Goal: Task Accomplishment & Management: Complete application form

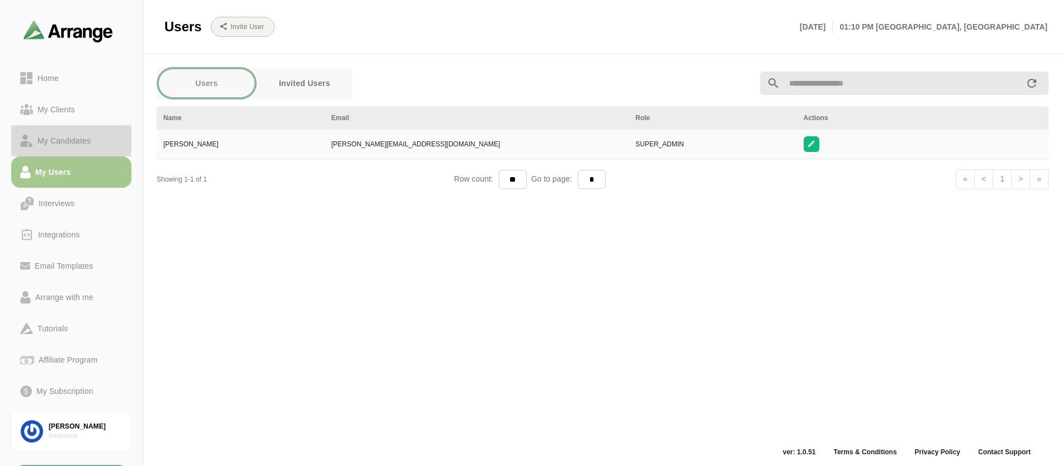
click at [67, 142] on div "My Candidates" at bounding box center [64, 140] width 62 height 13
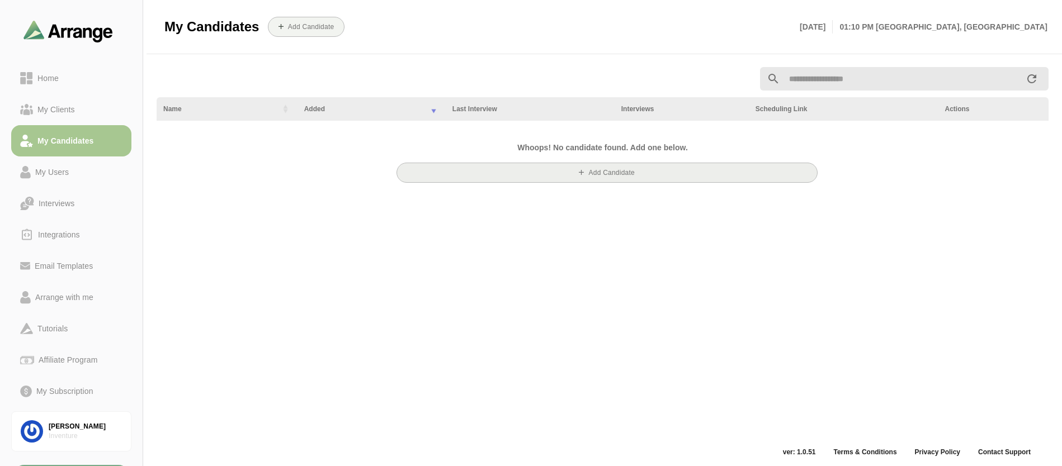
click at [610, 177] on span "Add Candidate" at bounding box center [606, 172] width 55 height 8
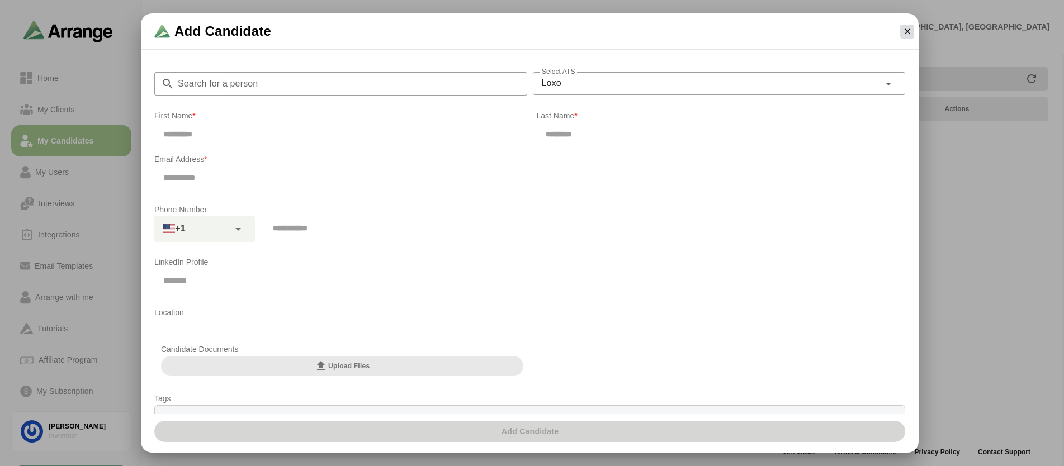
click at [910, 29] on icon "button" at bounding box center [908, 31] width 10 height 10
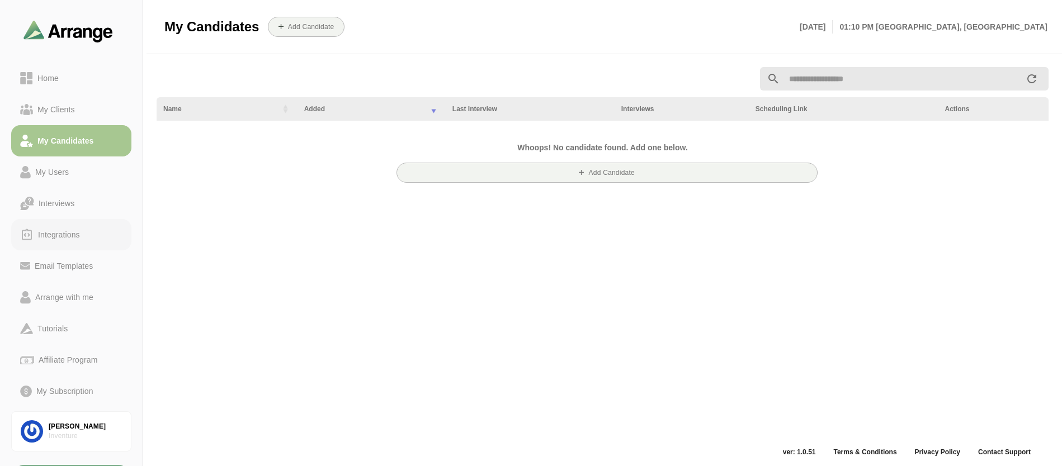
click at [75, 240] on div "Integrations" at bounding box center [59, 234] width 51 height 13
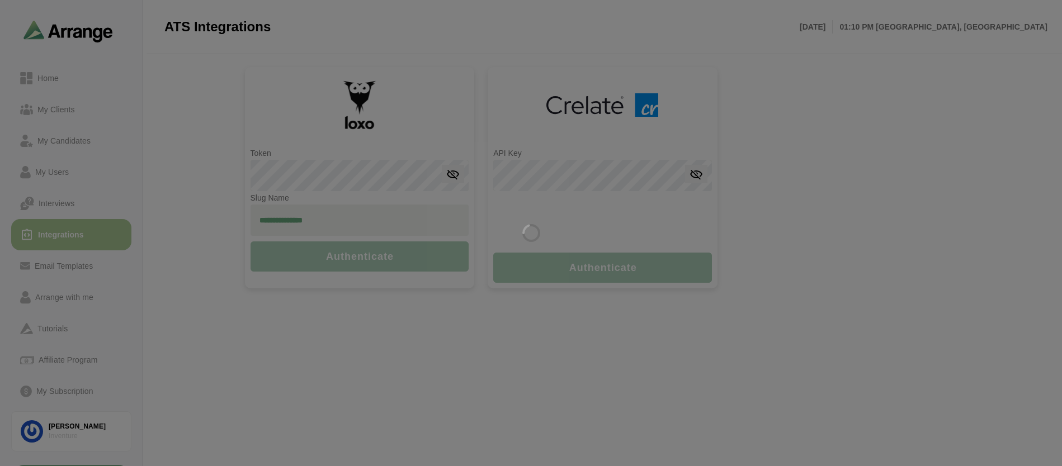
type input "**********"
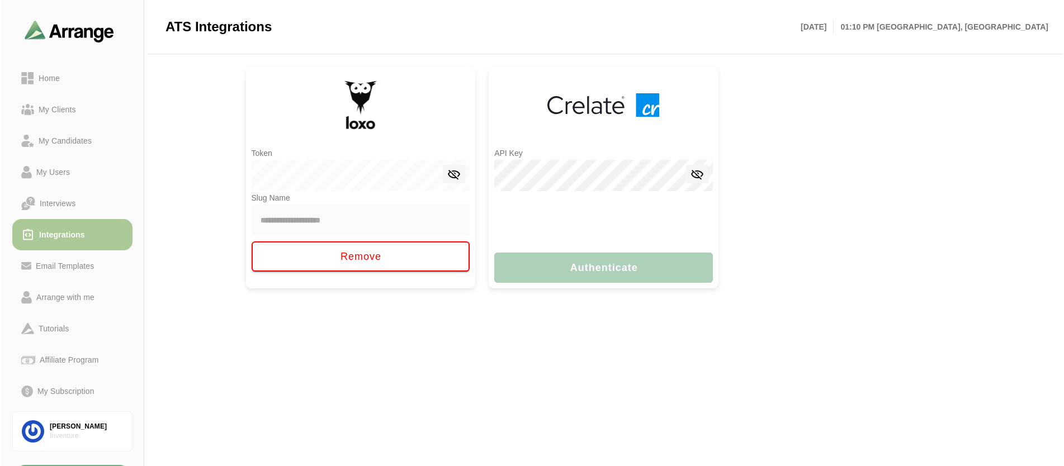
scroll to position [20, 0]
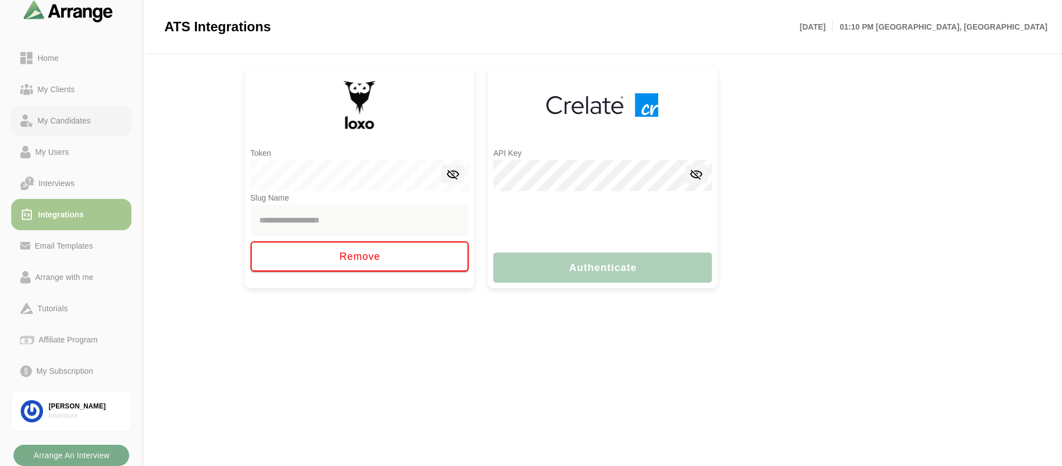
click at [63, 119] on div "My Candidates" at bounding box center [64, 120] width 62 height 13
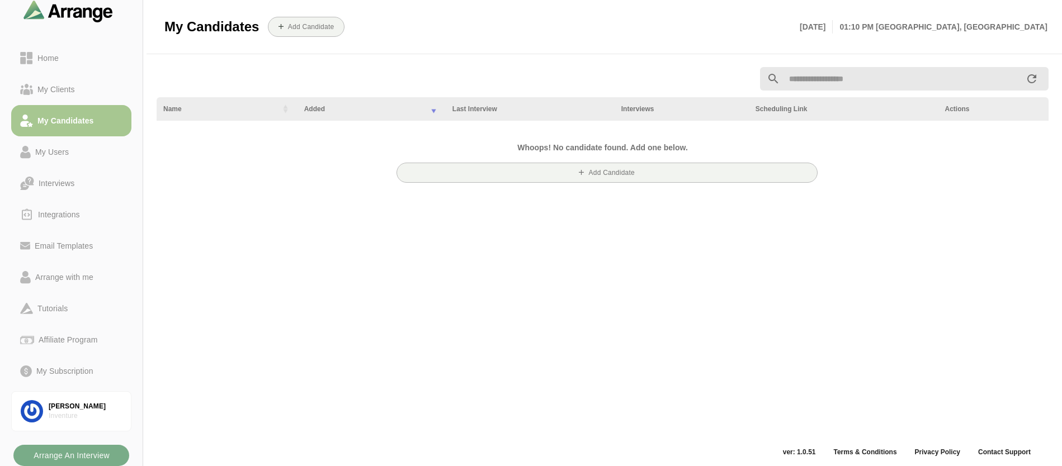
click at [835, 72] on input "text" at bounding box center [902, 78] width 245 height 23
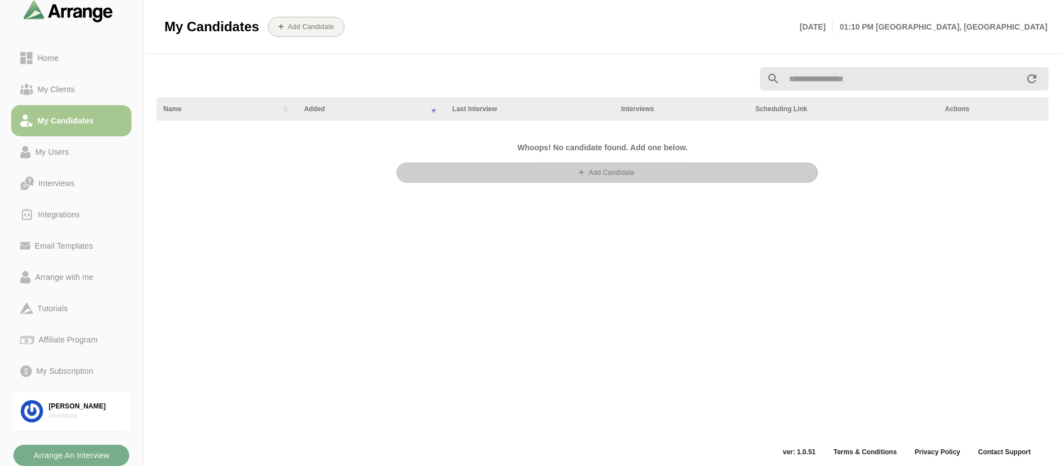
click at [628, 173] on b "Add Candidate" at bounding box center [611, 173] width 47 height 8
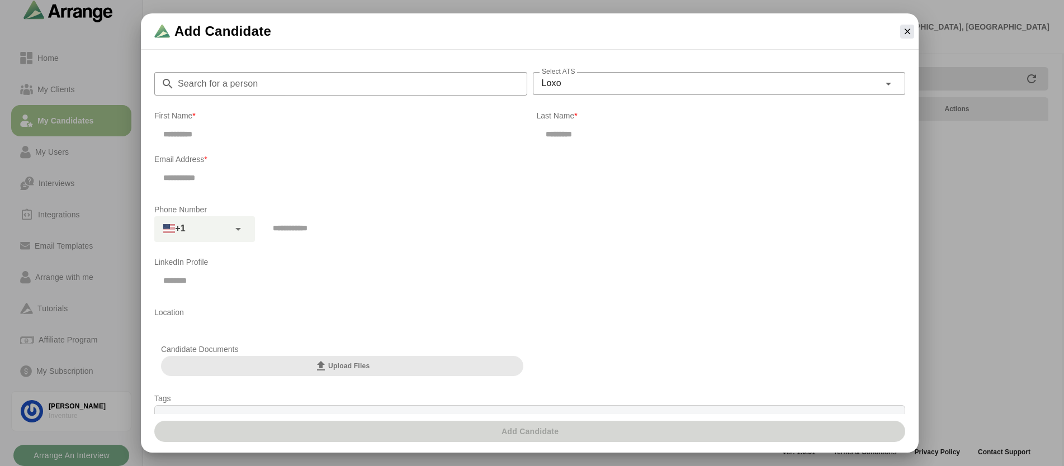
click at [450, 84] on input "Search for a person" at bounding box center [350, 83] width 353 height 23
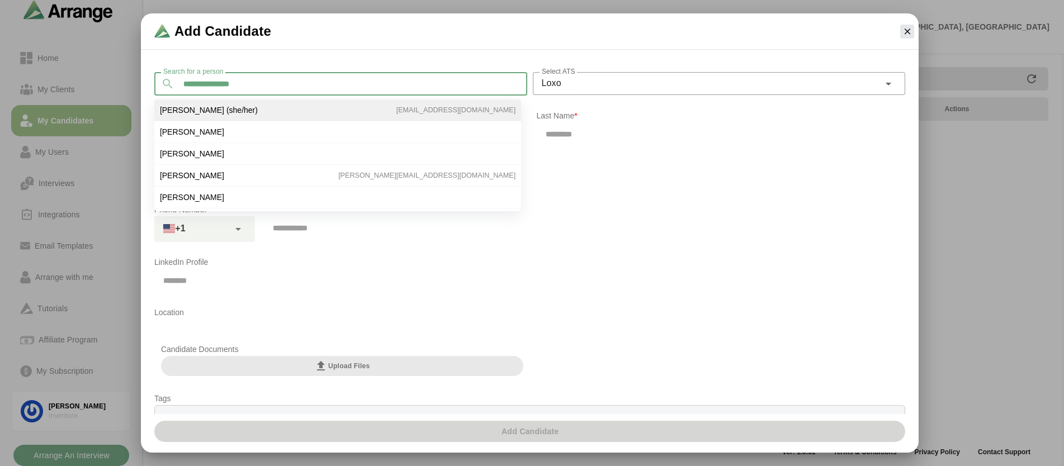
type input "**********"
click at [390, 117] on li "Dana Starrantino (she/her) dms5686@gmail.com" at bounding box center [337, 111] width 367 height 22
type input "****"
type input "**********"
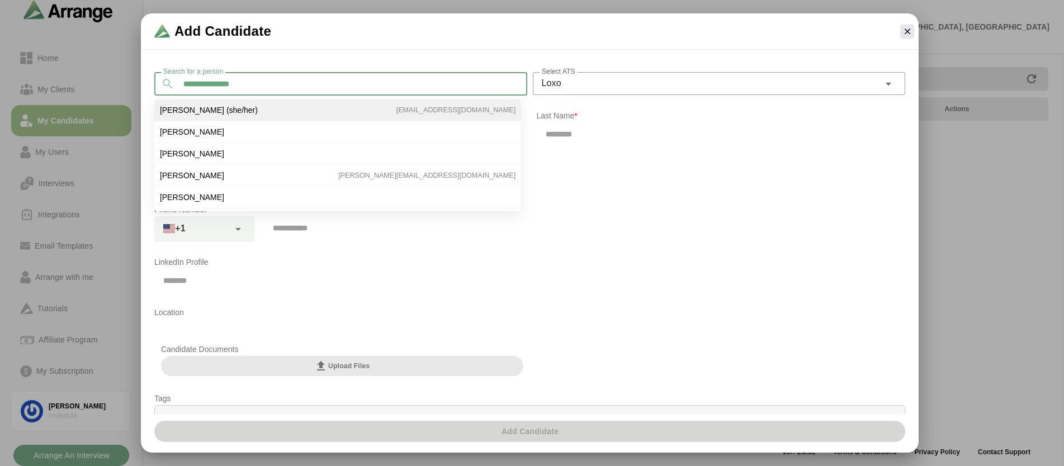
type input "**********"
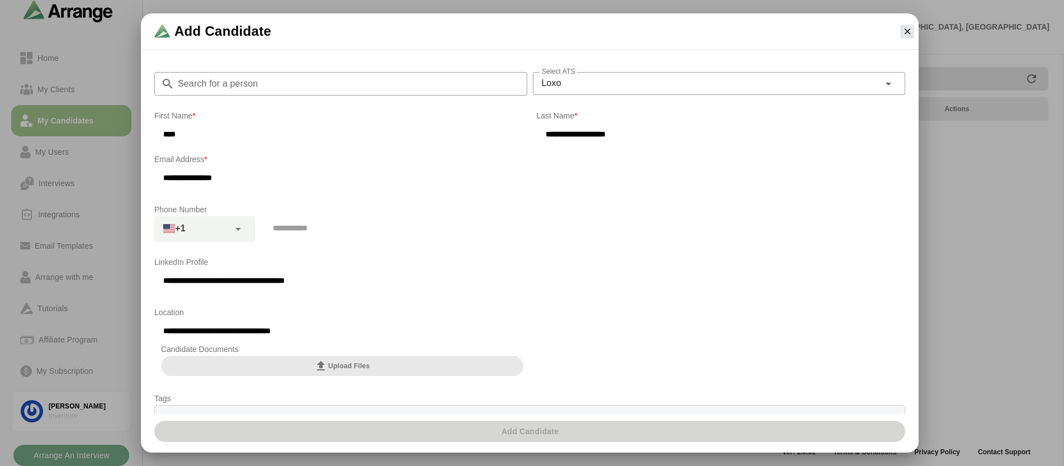
click at [287, 223] on input "tel" at bounding box center [583, 227] width 638 height 23
type input "**********"
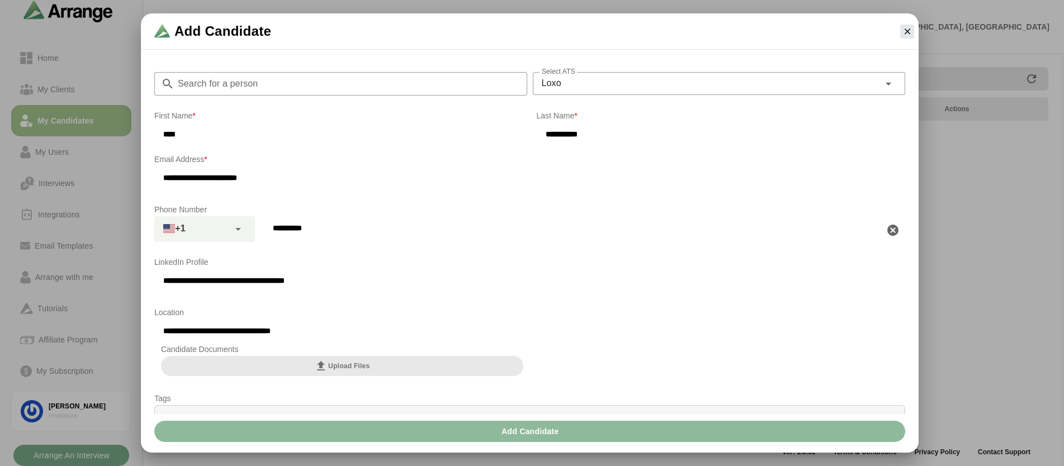
scroll to position [72, 0]
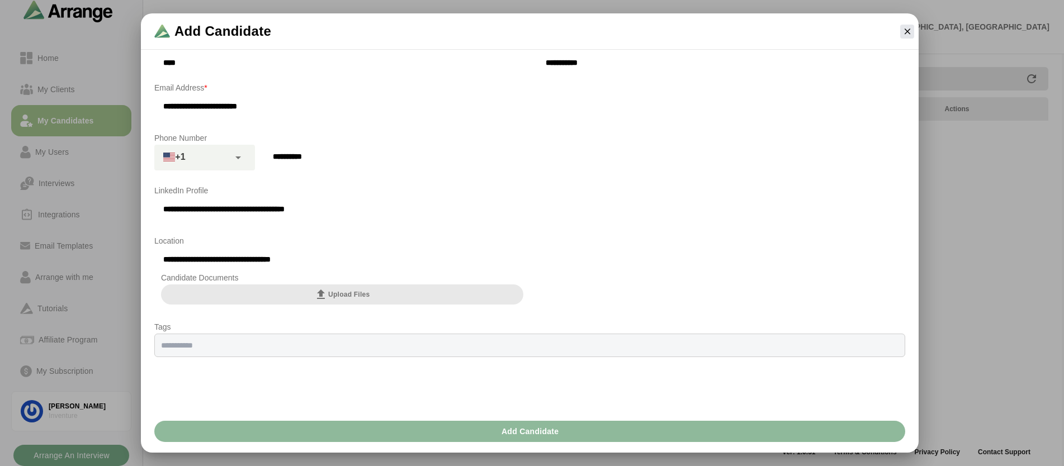
click at [246, 348] on input "text" at bounding box center [530, 346] width 738 height 8
click at [262, 340] on li at bounding box center [529, 346] width 743 height 12
click at [243, 342] on input "text" at bounding box center [530, 346] width 738 height 8
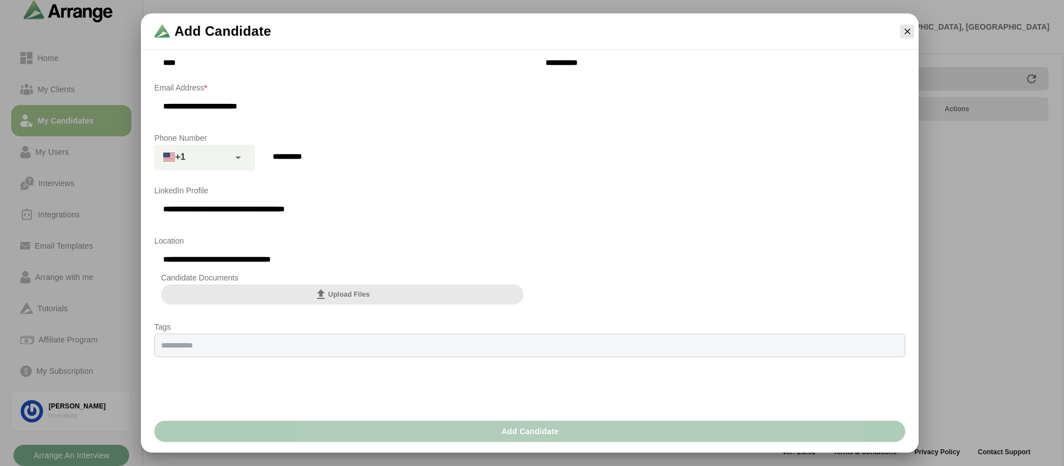
click at [438, 433] on button "Add Candidate" at bounding box center [529, 431] width 751 height 21
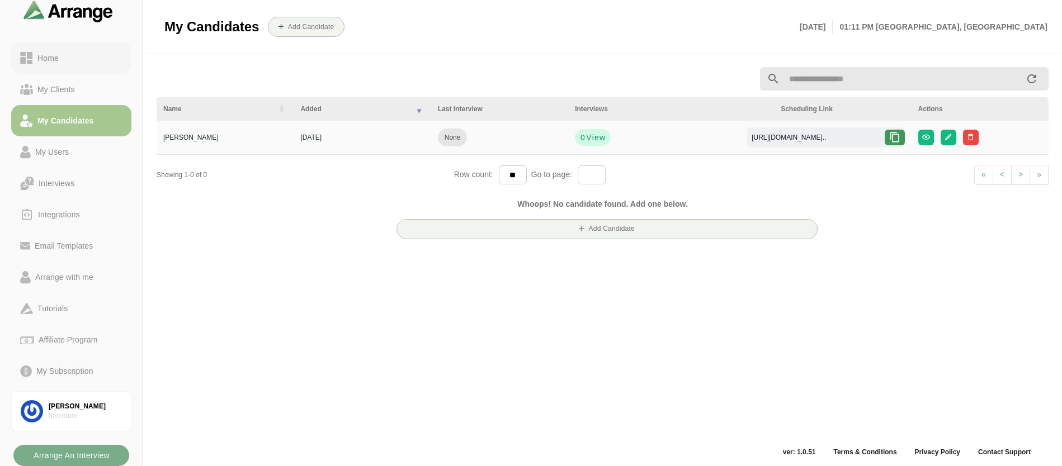
click at [55, 49] on link "Home" at bounding box center [71, 58] width 120 height 31
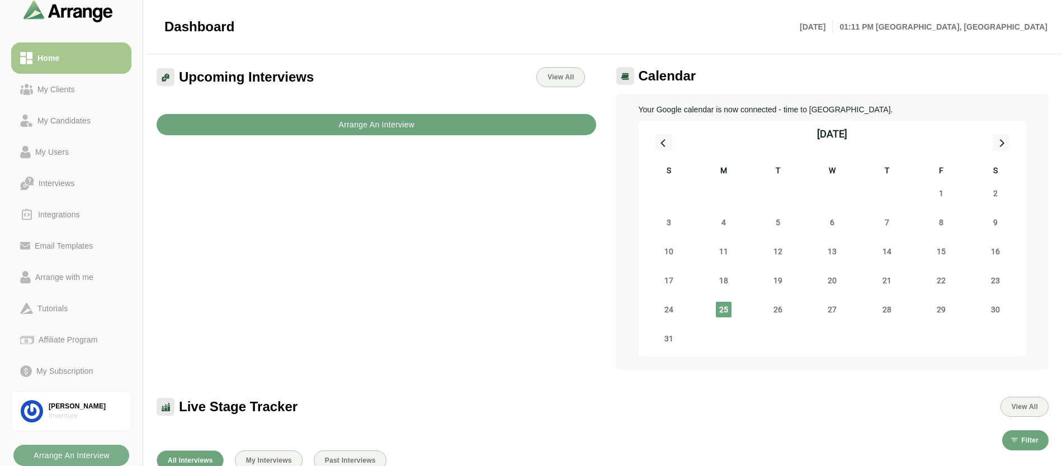
click at [403, 120] on b "Arrange An Interview" at bounding box center [376, 124] width 77 height 21
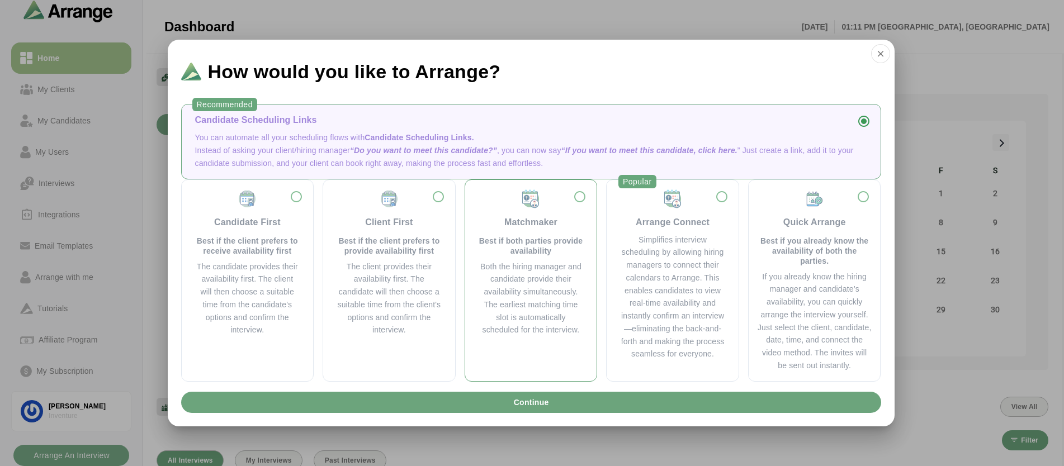
click at [545, 284] on div "Both the hiring manager and candidate provide their availability simultaneously…" at bounding box center [531, 299] width 105 height 77
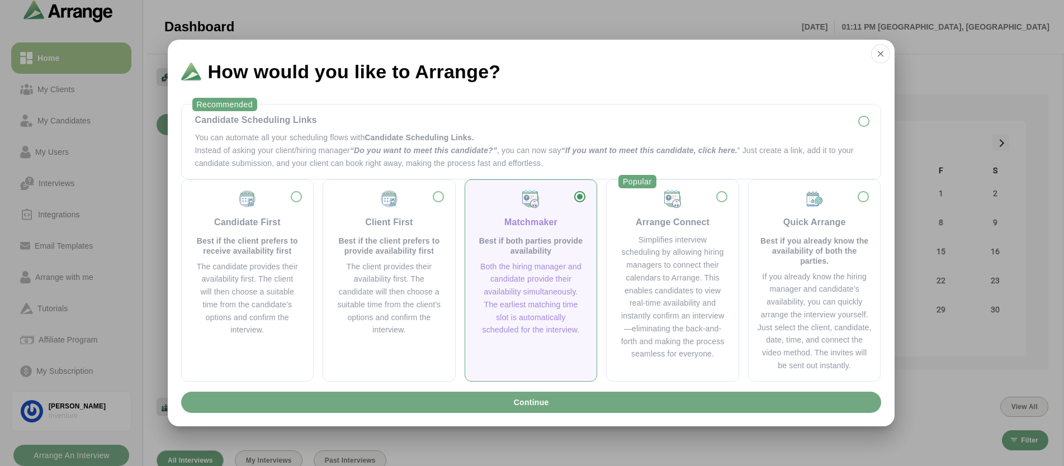
click at [555, 406] on button "Continue" at bounding box center [531, 402] width 700 height 21
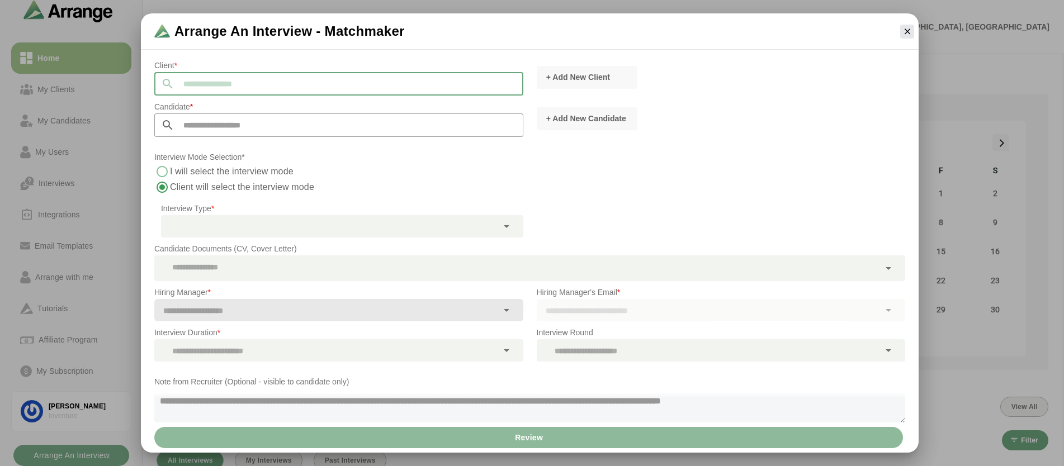
click at [278, 84] on input "text" at bounding box center [348, 83] width 349 height 23
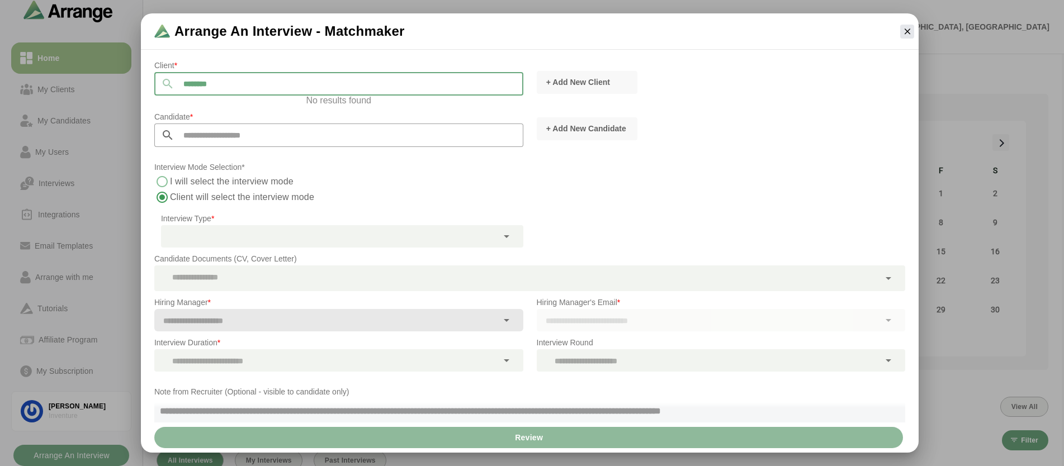
type input "*********"
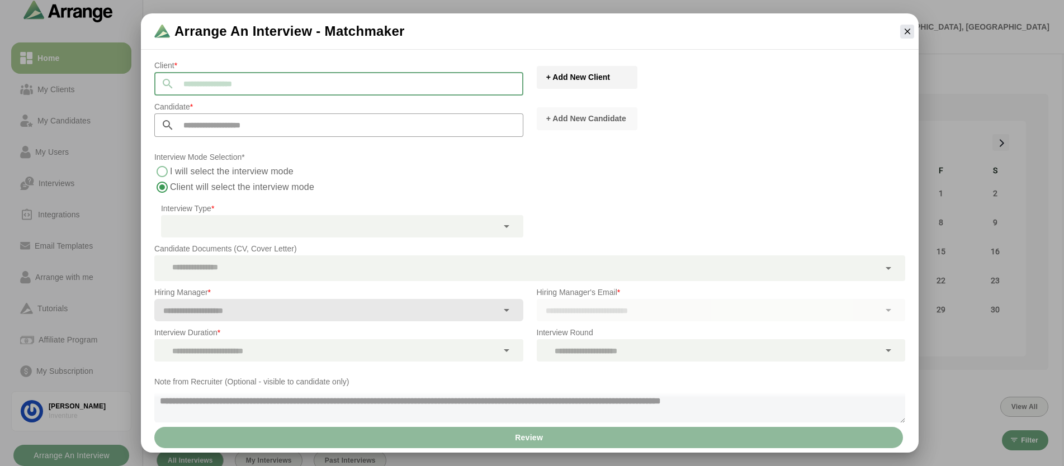
click at [572, 82] on span "+ Add New Client" at bounding box center [578, 77] width 64 height 11
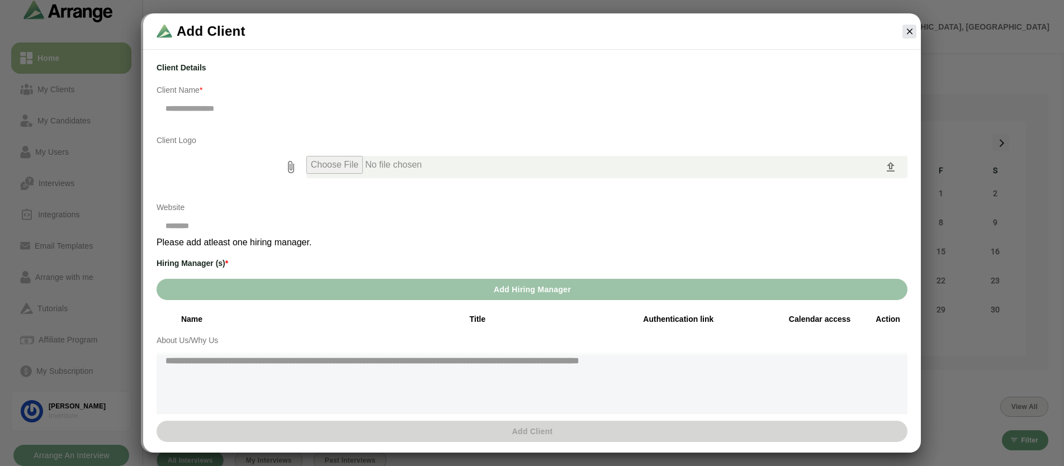
click at [200, 88] on span "*" at bounding box center [201, 90] width 3 height 9
click at [188, 108] on input "text" at bounding box center [532, 108] width 751 height 23
type input "*********"
click at [339, 164] on input "file" at bounding box center [595, 167] width 578 height 22
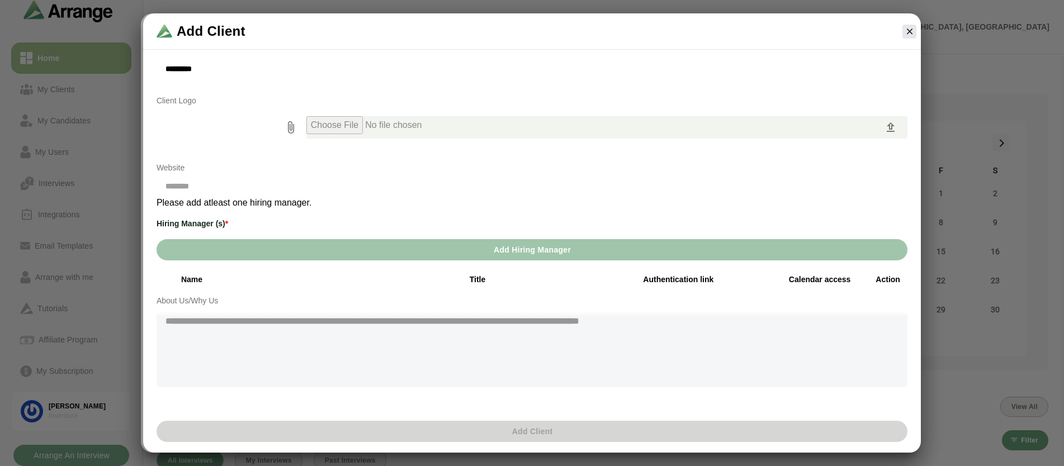
scroll to position [39, 0]
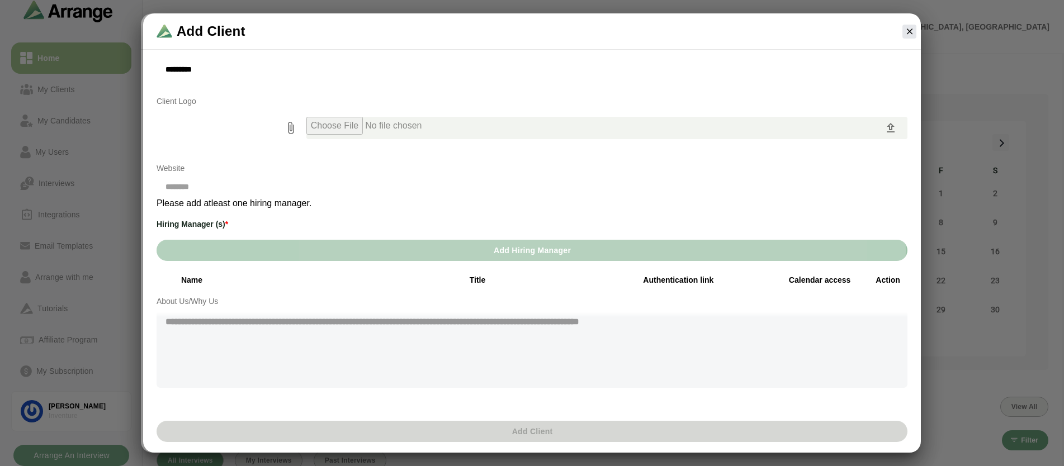
drag, startPoint x: 287, startPoint y: 243, endPoint x: 189, endPoint y: 287, distance: 107.9
click at [192, 285] on div "Client Details Client Name * ********* Client Logo Website Please add atleast o…" at bounding box center [532, 248] width 764 height 388
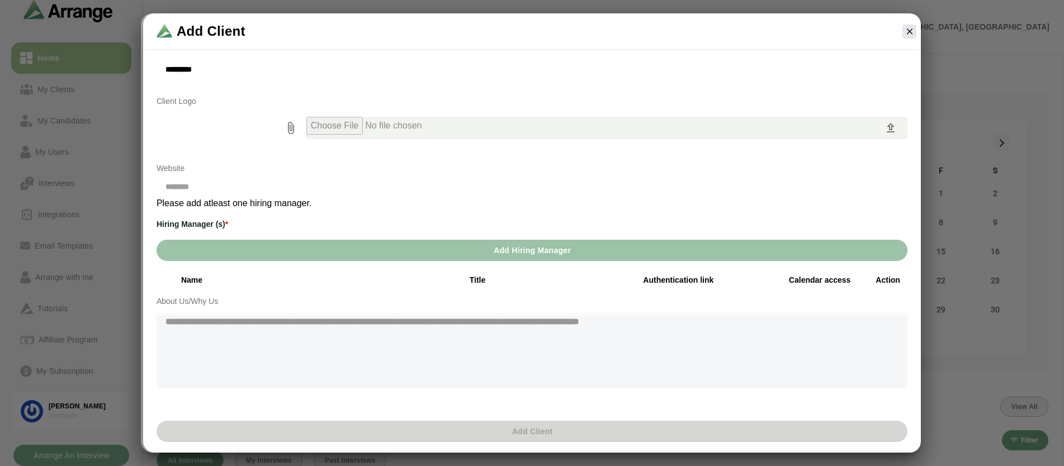
click at [192, 305] on p "About Us/Why Us" at bounding box center [532, 301] width 751 height 13
click at [239, 259] on button "Add Hiring Manager" at bounding box center [532, 250] width 751 height 21
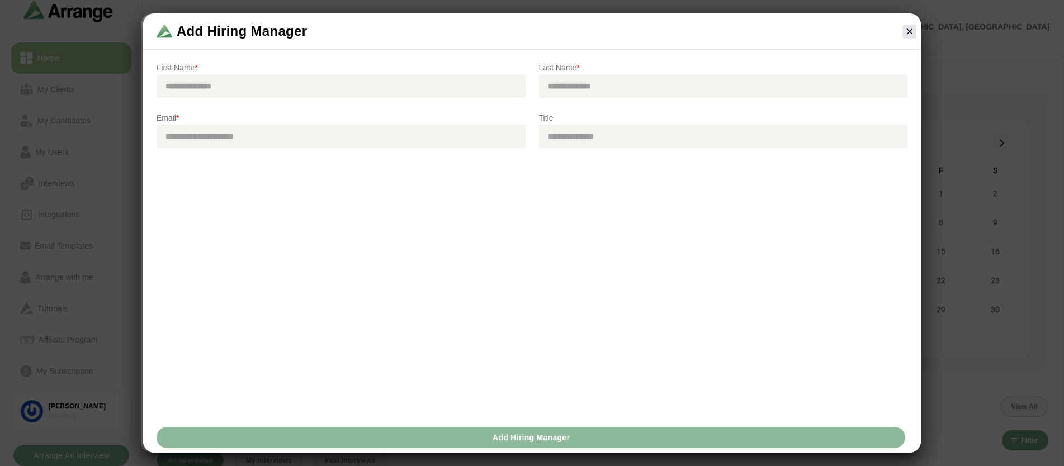
click at [256, 89] on input "text" at bounding box center [341, 85] width 369 height 23
type input "****"
type input "**********"
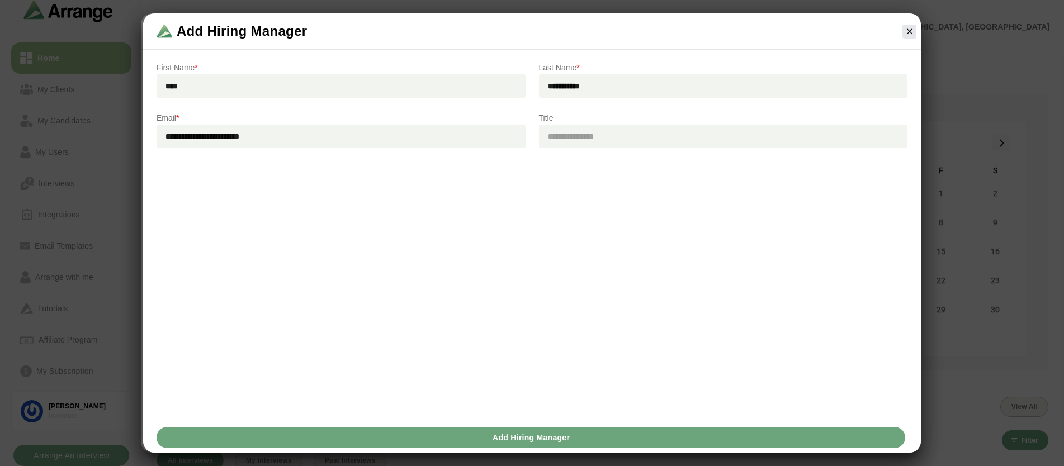
click at [597, 134] on input "text" at bounding box center [723, 136] width 369 height 23
type input "**********"
click at [593, 436] on button "Add Hiring Manager" at bounding box center [531, 437] width 749 height 21
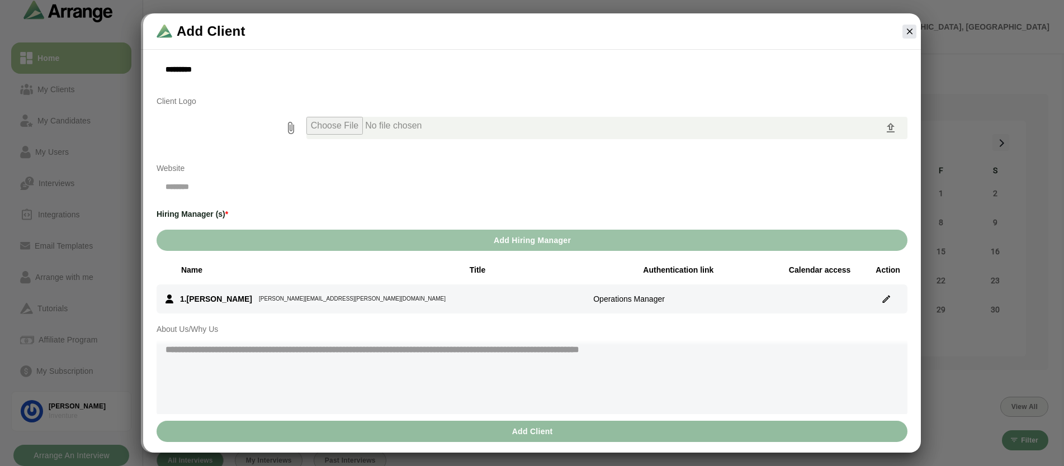
click at [547, 431] on span "Add Client" at bounding box center [531, 431] width 41 height 21
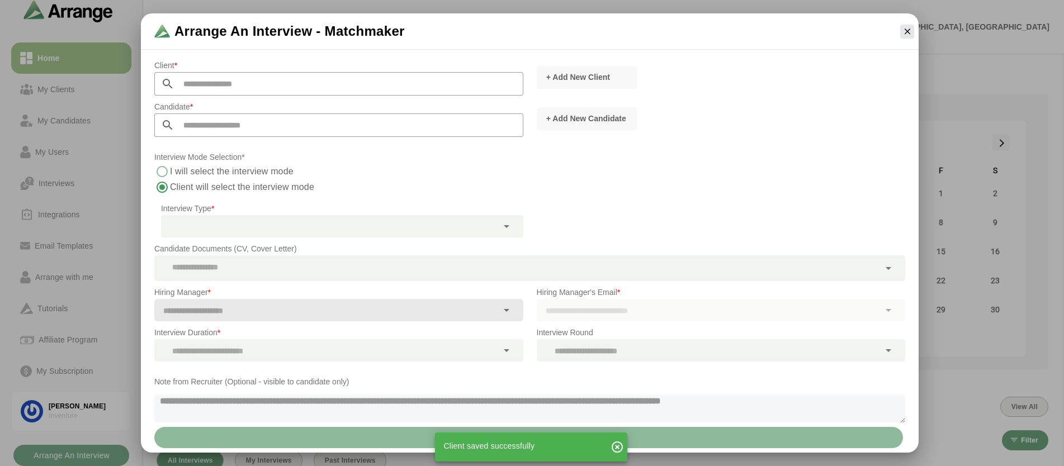
click at [273, 88] on input "text" at bounding box center [348, 83] width 349 height 23
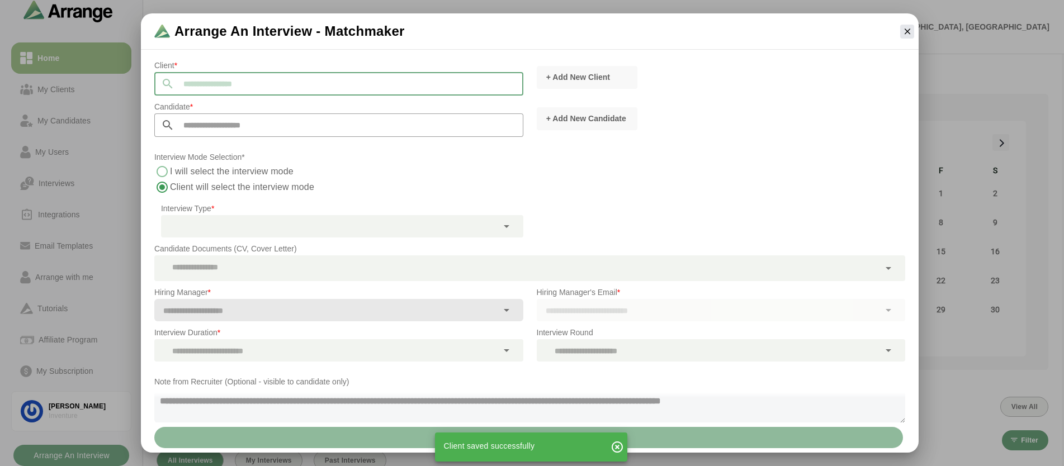
click at [262, 87] on input "text" at bounding box center [348, 83] width 349 height 23
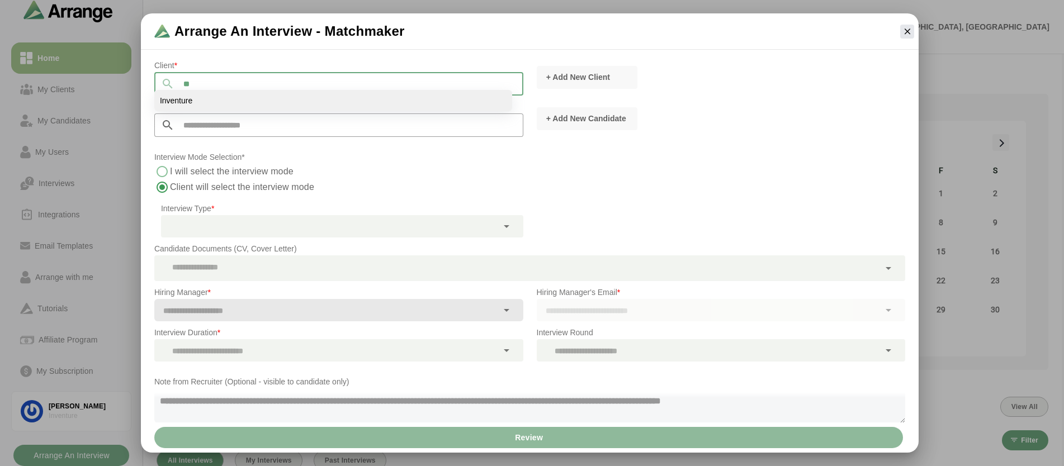
click at [237, 101] on li "Inventure" at bounding box center [333, 100] width 358 height 21
type input "*********"
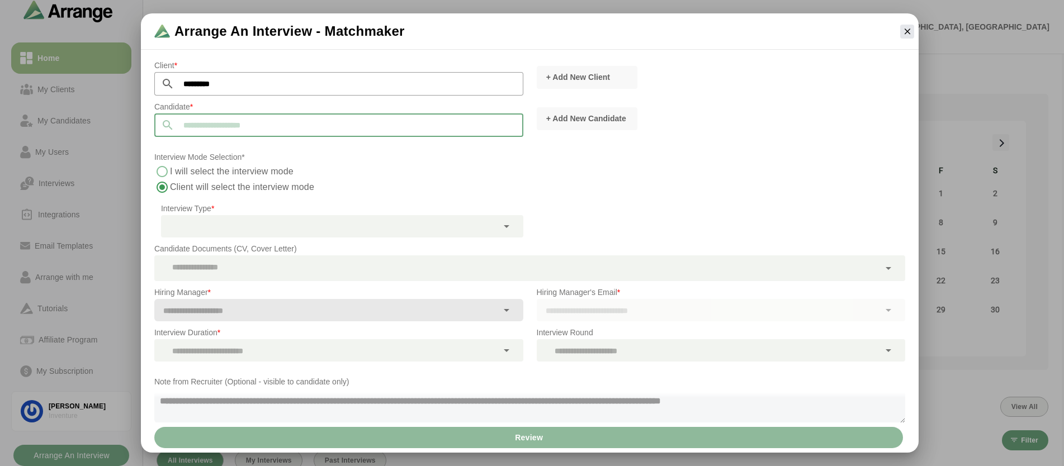
click at [308, 125] on input "text" at bounding box center [348, 125] width 349 height 23
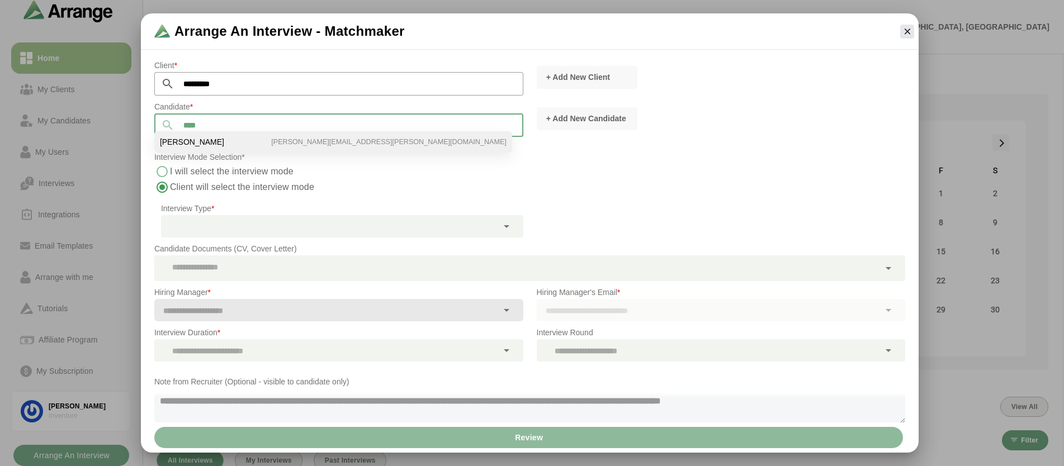
click at [305, 139] on li "Dana Starrantino dana.starrantino@gmail.com" at bounding box center [333, 141] width 358 height 21
type input "**********"
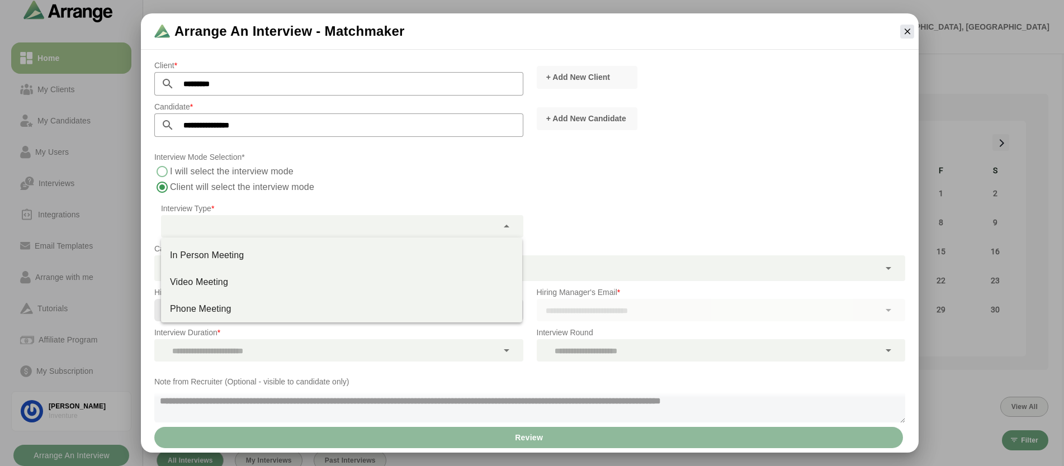
click at [315, 222] on div at bounding box center [329, 226] width 337 height 22
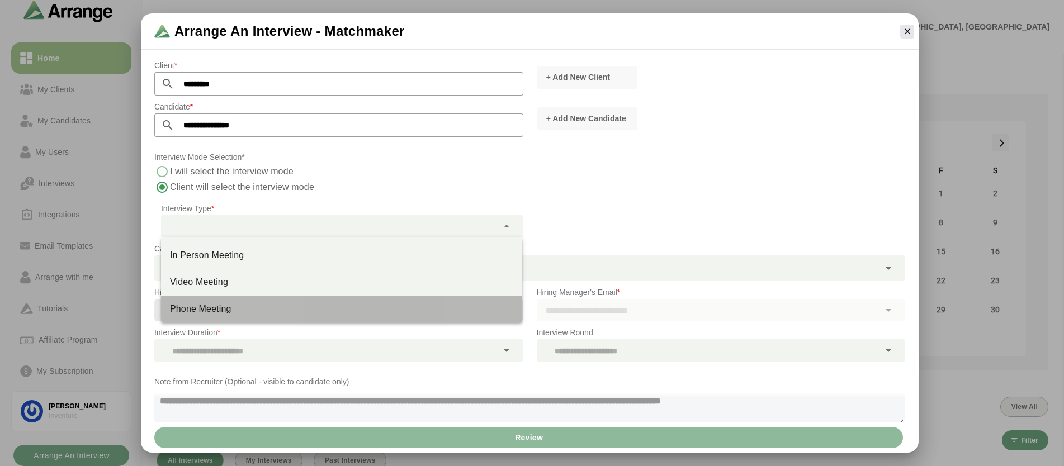
click at [278, 311] on div "Phone Meeting" at bounding box center [341, 309] width 343 height 13
type input "**********"
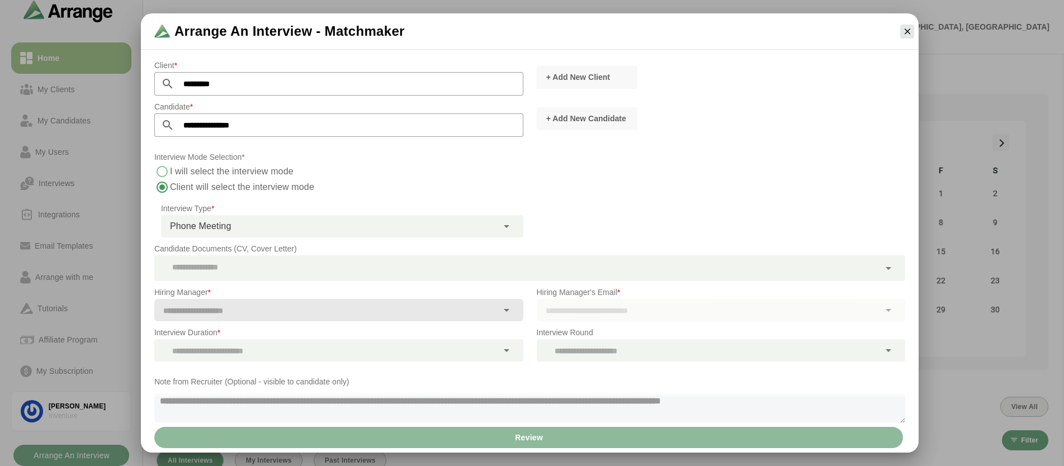
click at [316, 309] on input "text" at bounding box center [325, 311] width 343 height 16
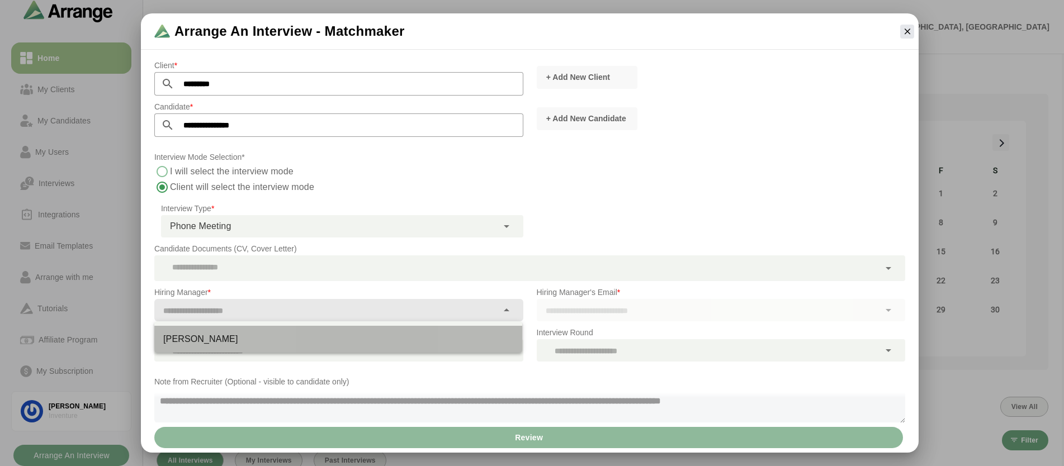
click at [297, 347] on div "[PERSON_NAME]" at bounding box center [338, 339] width 368 height 27
type input "**********"
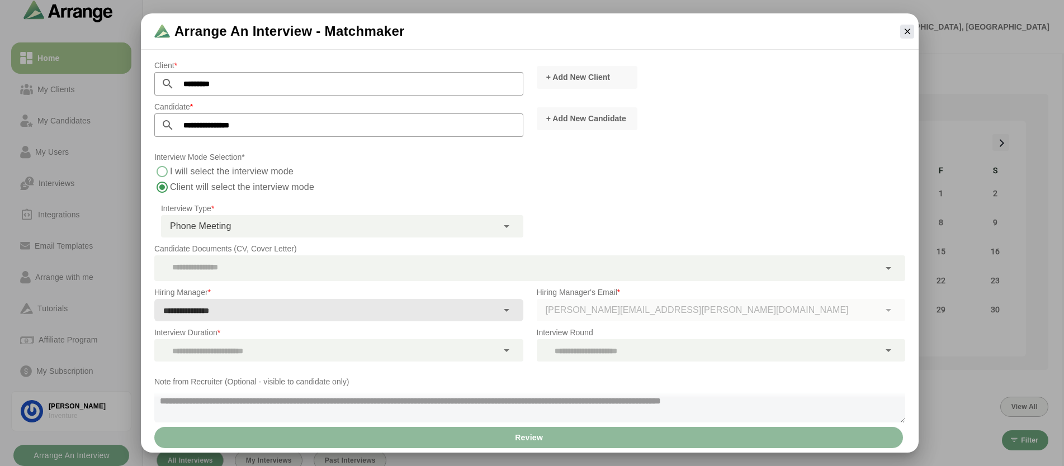
scroll to position [7, 0]
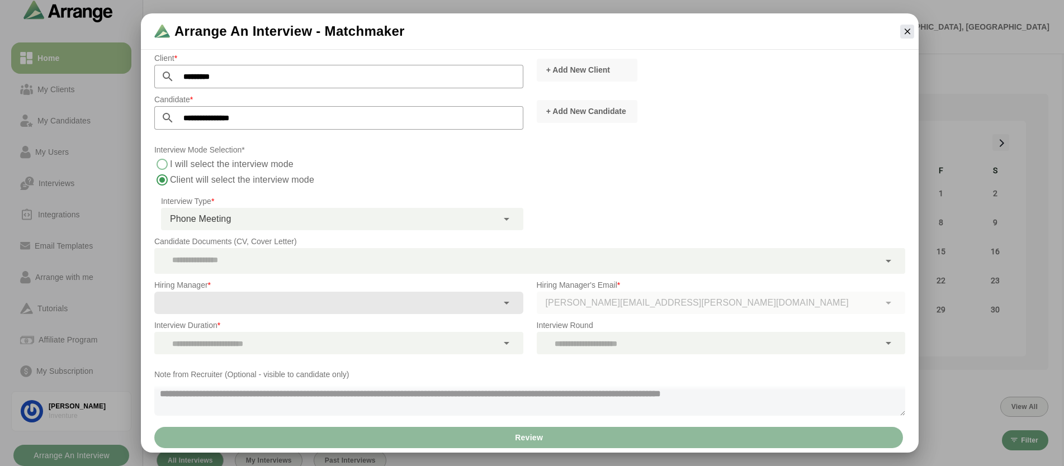
click at [370, 342] on div at bounding box center [325, 343] width 343 height 22
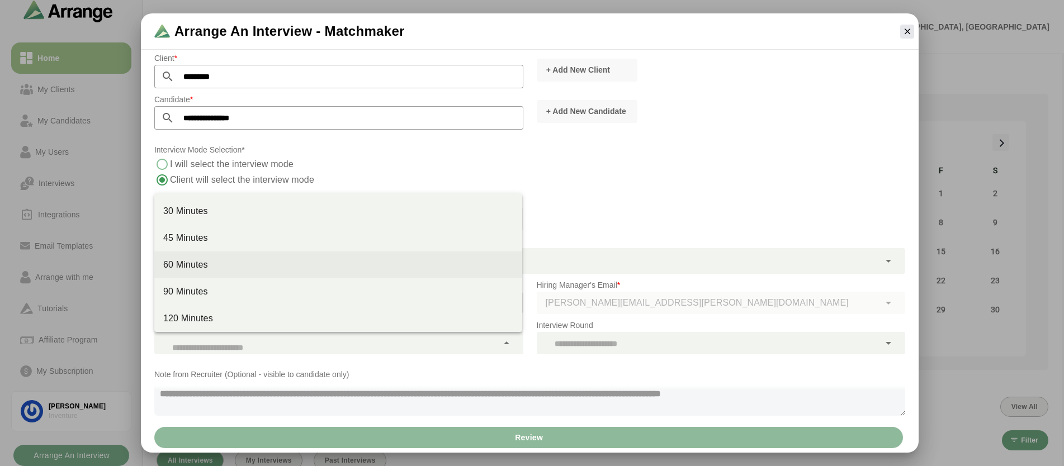
click at [347, 273] on div "60 Minutes" at bounding box center [338, 265] width 368 height 27
type input "****"
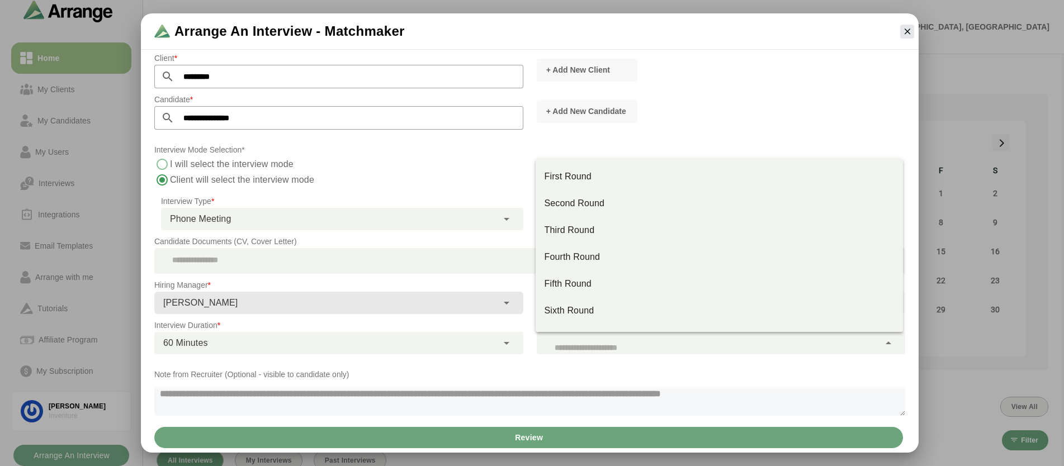
click at [659, 348] on div at bounding box center [708, 343] width 343 height 22
click at [590, 230] on div "Third Round" at bounding box center [720, 230] width 350 height 13
type input "**"
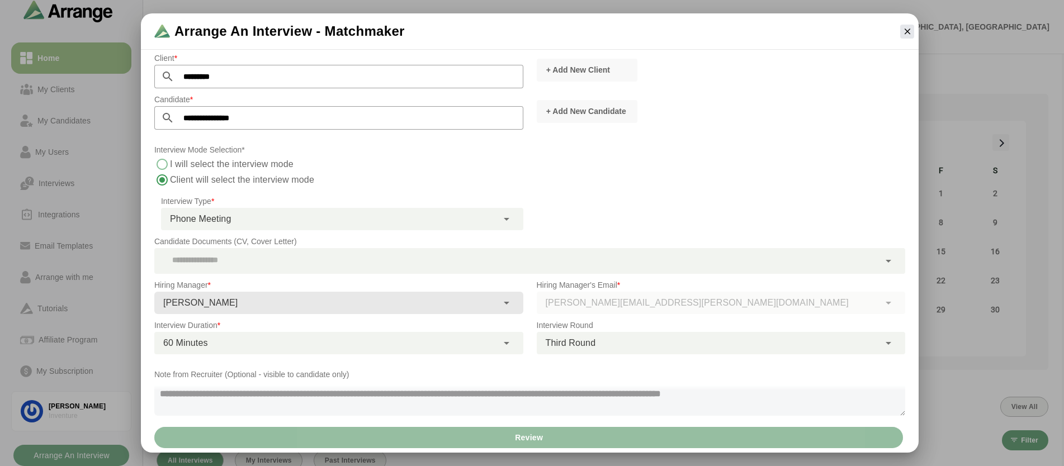
click at [538, 438] on span "Review" at bounding box center [528, 437] width 29 height 21
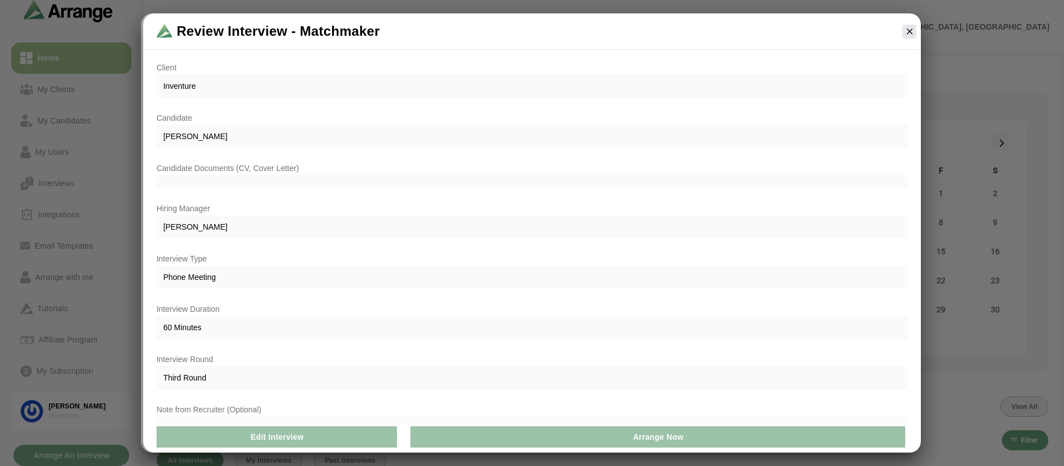
scroll to position [17, 0]
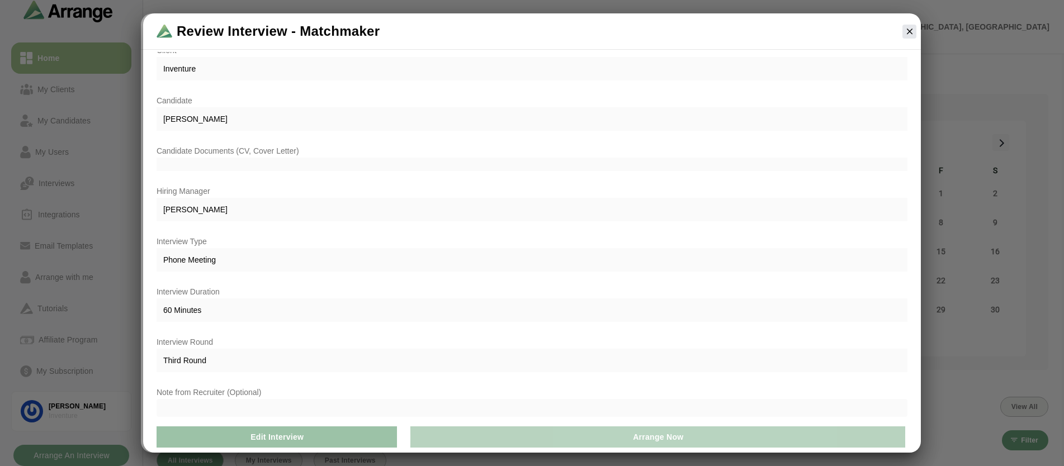
click at [588, 438] on button "Arrange Now" at bounding box center [657, 437] width 495 height 21
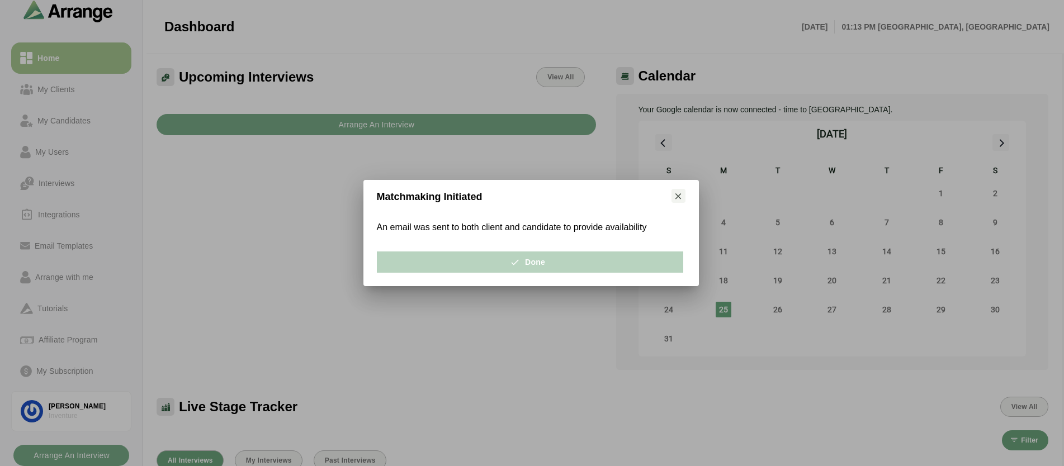
click at [539, 257] on span "Done" at bounding box center [529, 262] width 31 height 21
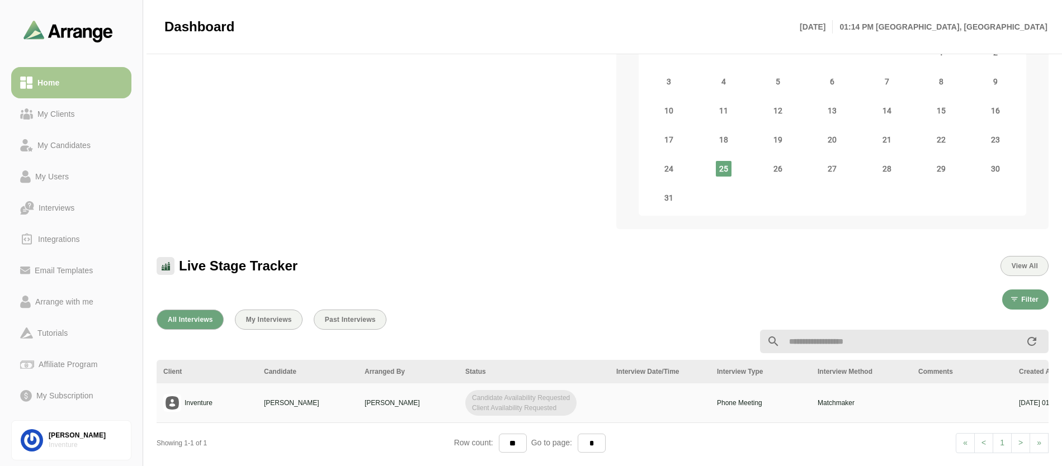
scroll to position [175, 0]
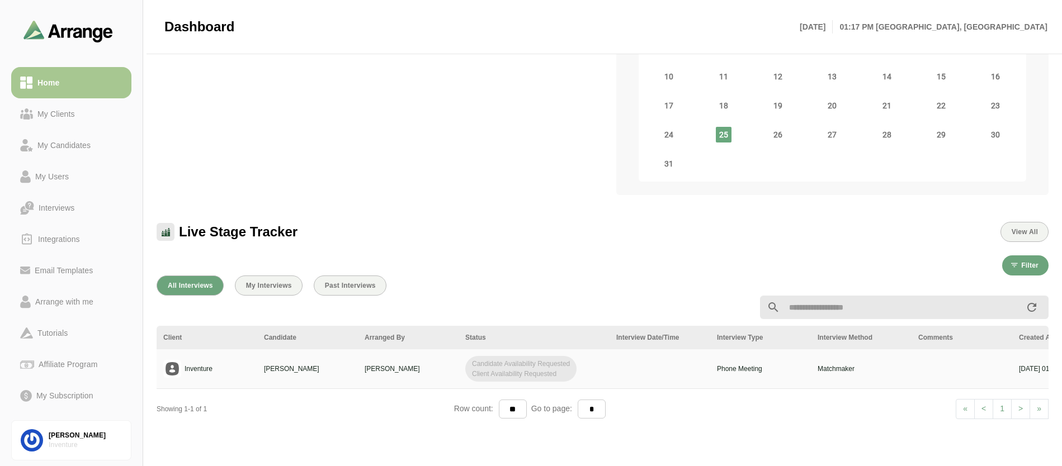
click at [20, 29] on div at bounding box center [72, 31] width 110 height 27
click at [48, 28] on img at bounding box center [67, 31] width 89 height 22
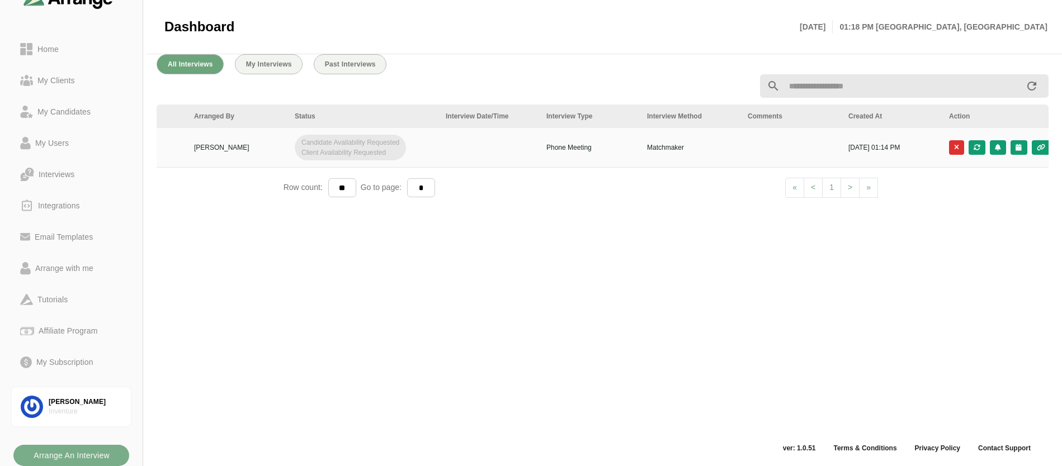
scroll to position [0, 178]
click at [967, 148] on div at bounding box center [969, 147] width 17 height 15
click at [0, 466] on div at bounding box center [0, 466] width 0 height 0
click at [966, 149] on div at bounding box center [969, 147] width 17 height 15
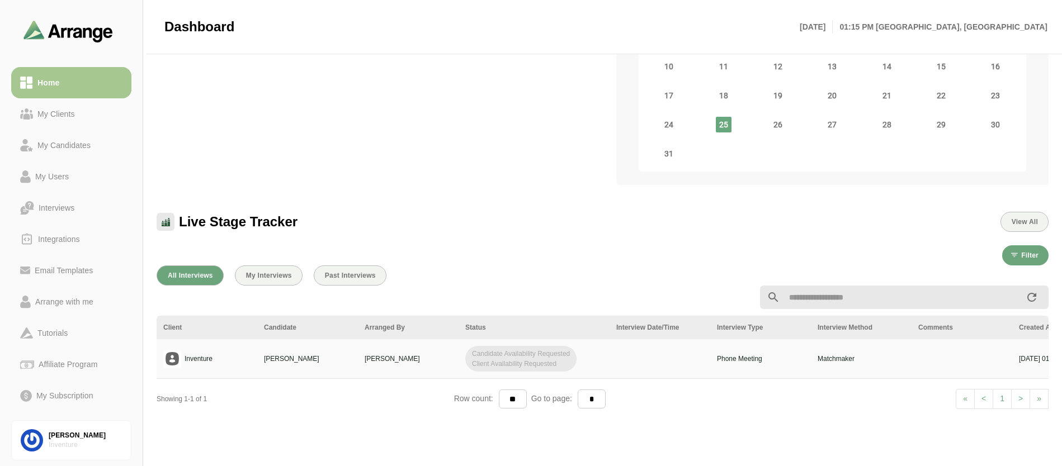
scroll to position [202, 0]
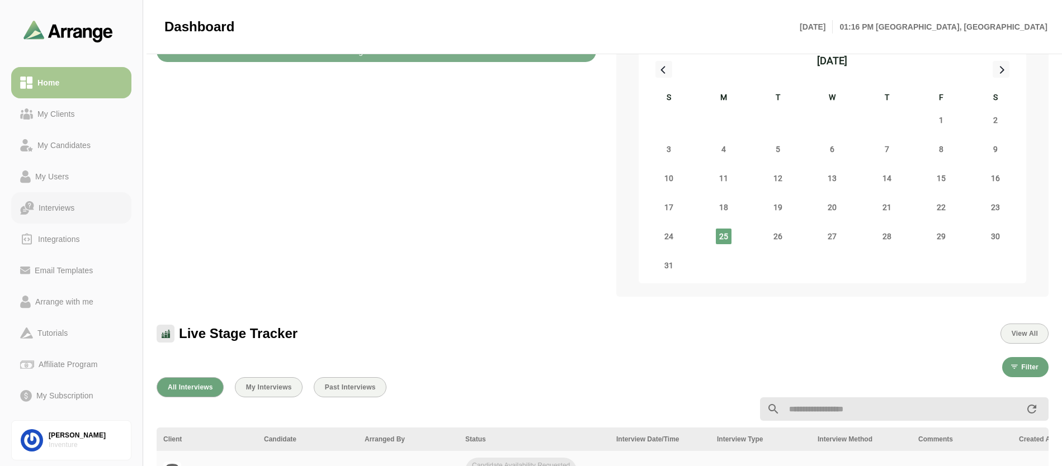
click at [59, 213] on div "Interviews" at bounding box center [56, 207] width 45 height 13
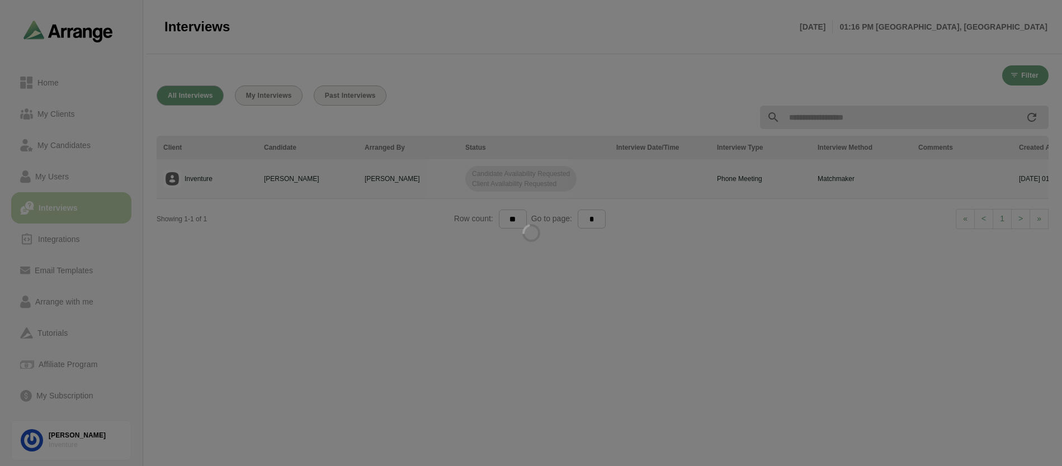
scroll to position [2, 0]
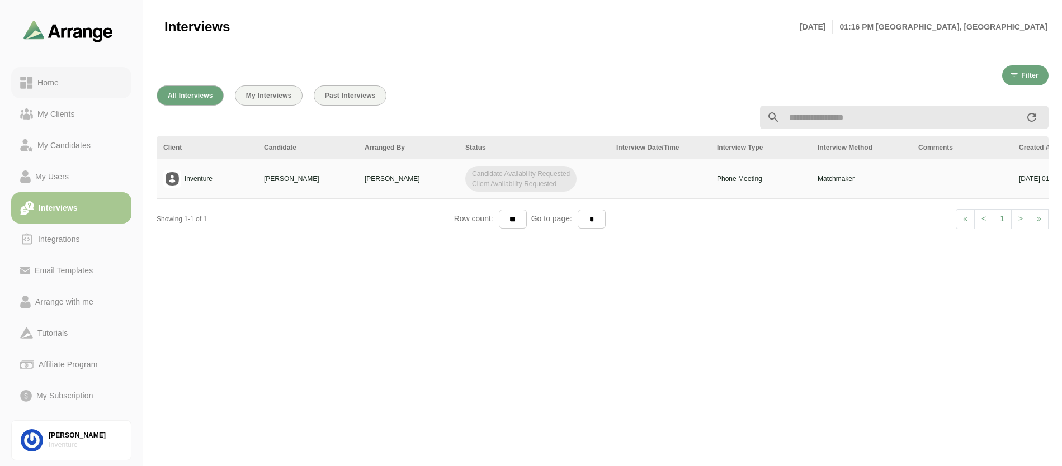
click at [70, 85] on div "Home" at bounding box center [71, 82] width 102 height 13
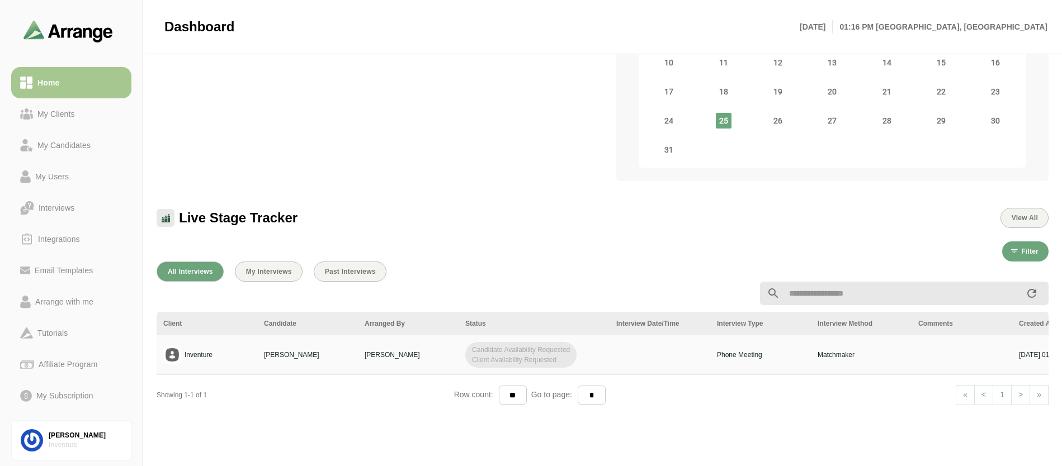
scroll to position [187, 0]
click at [542, 353] on span "Candidate Availability Requested Client Availability Requested" at bounding box center [520, 357] width 111 height 26
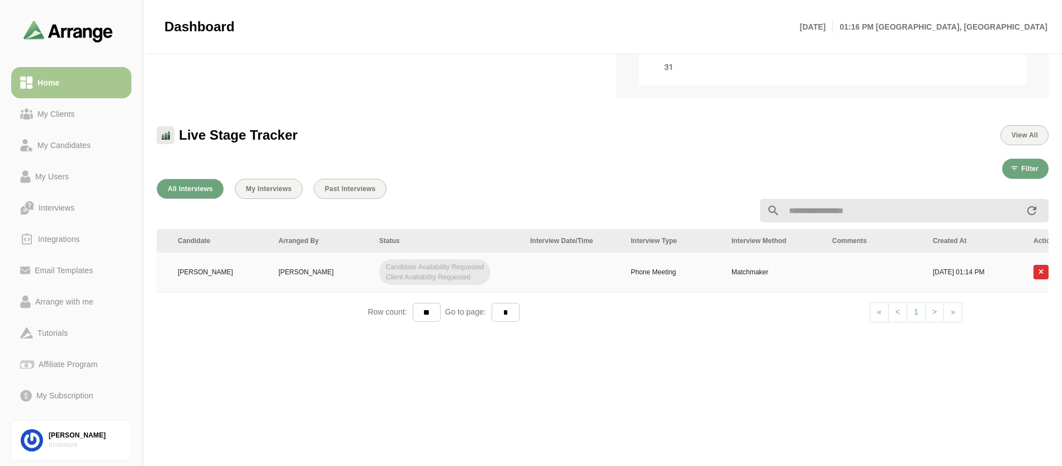
scroll to position [0, 178]
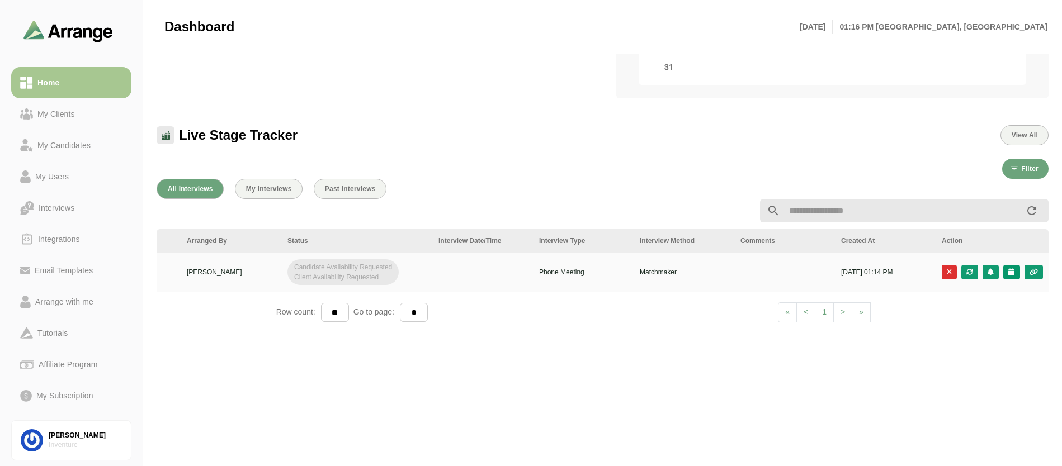
click at [1016, 271] on button "button" at bounding box center [1011, 272] width 16 height 15
click at [964, 284] on div "Candidate Slots" at bounding box center [961, 280] width 64 height 13
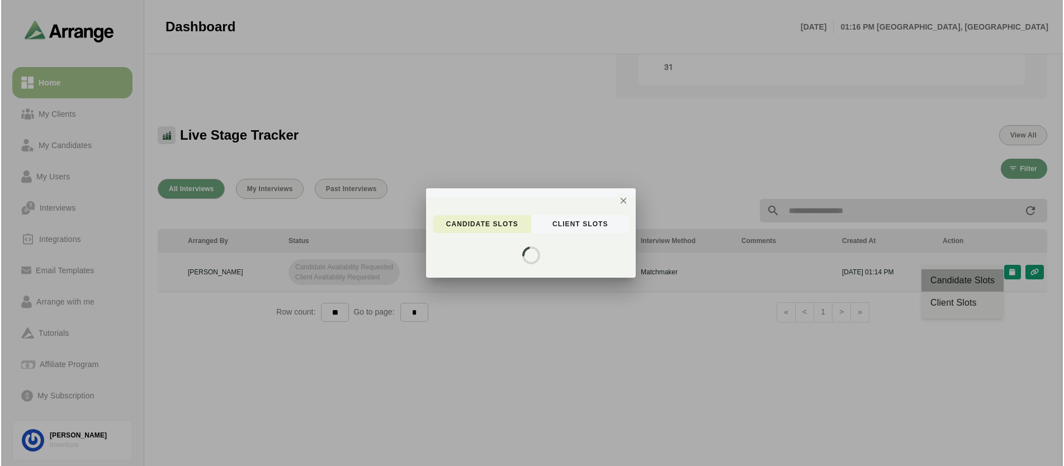
scroll to position [0, 0]
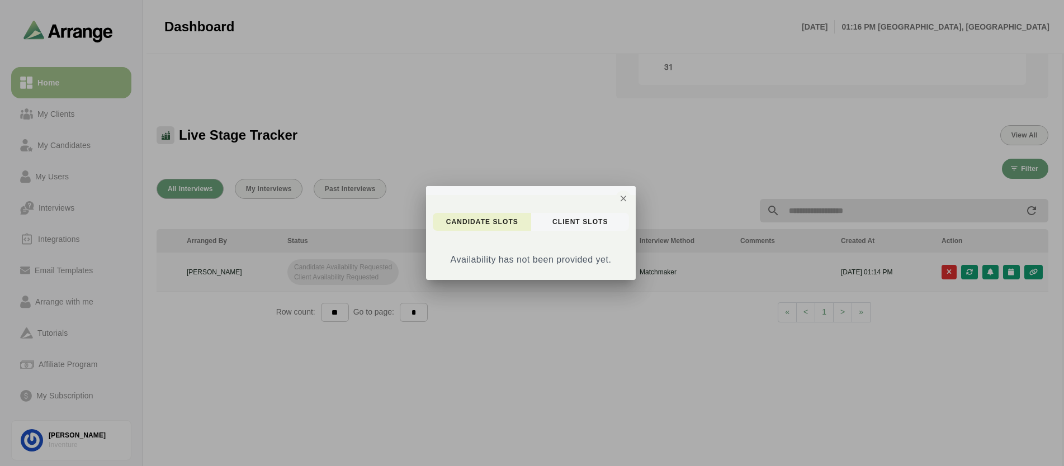
drag, startPoint x: 618, startPoint y: 199, endPoint x: 611, endPoint y: 204, distance: 9.3
click at [618, 199] on icon "button" at bounding box center [623, 198] width 10 height 10
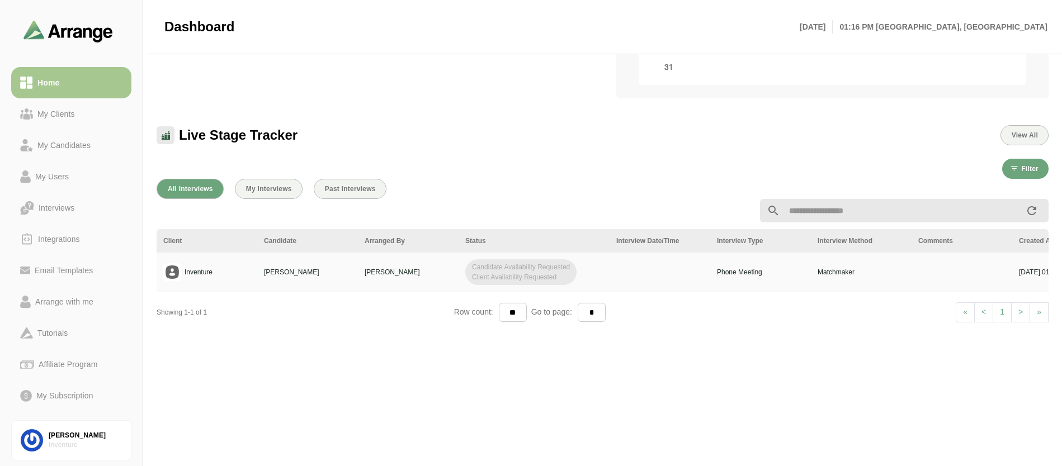
scroll to position [275, 0]
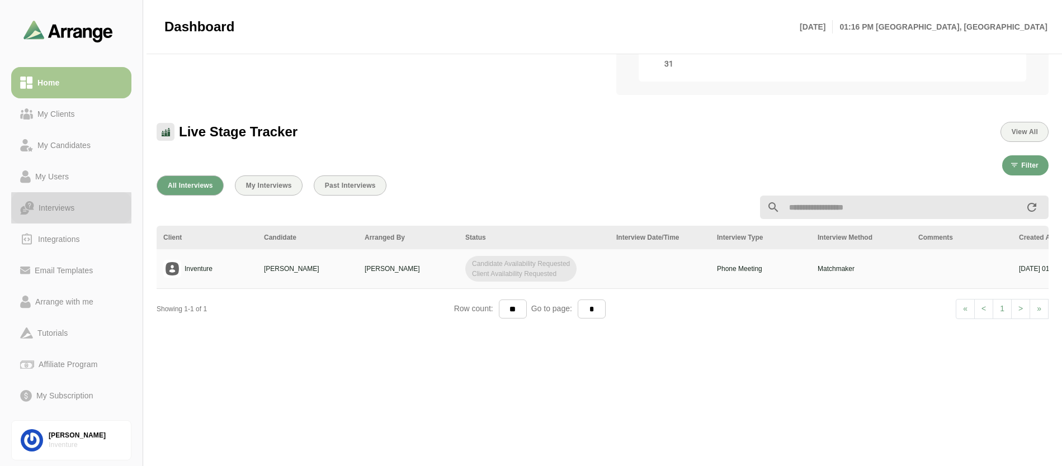
click at [83, 215] on link "Interviews" at bounding box center [71, 207] width 120 height 31
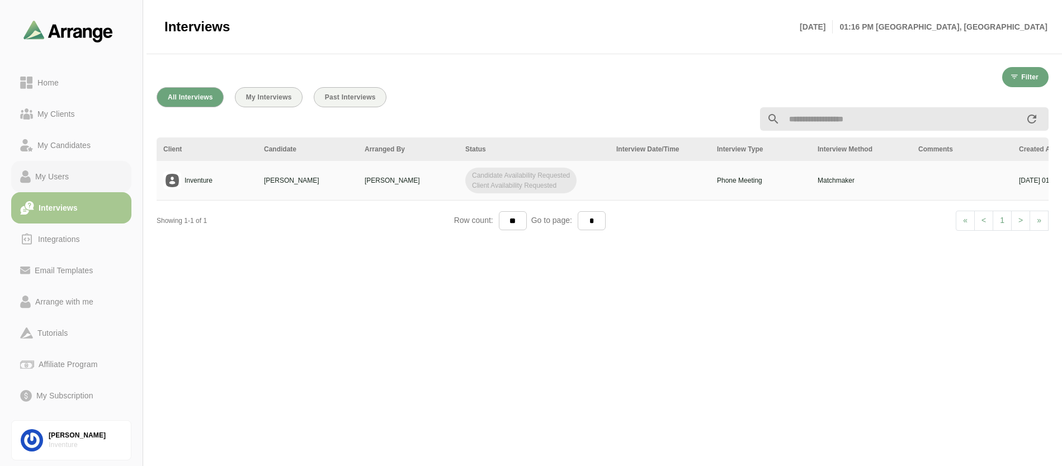
click at [42, 171] on div "My Users" at bounding box center [52, 176] width 43 height 13
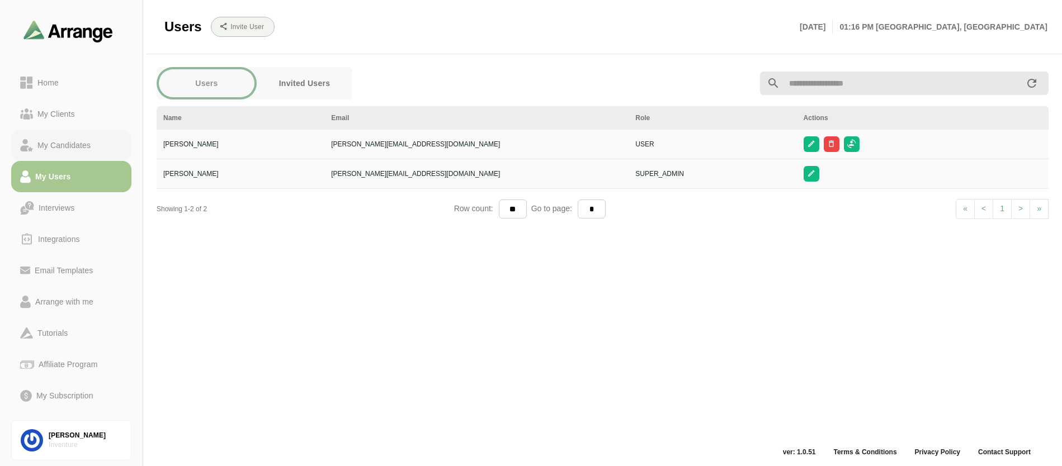
click at [65, 143] on div "My Candidates" at bounding box center [64, 145] width 62 height 13
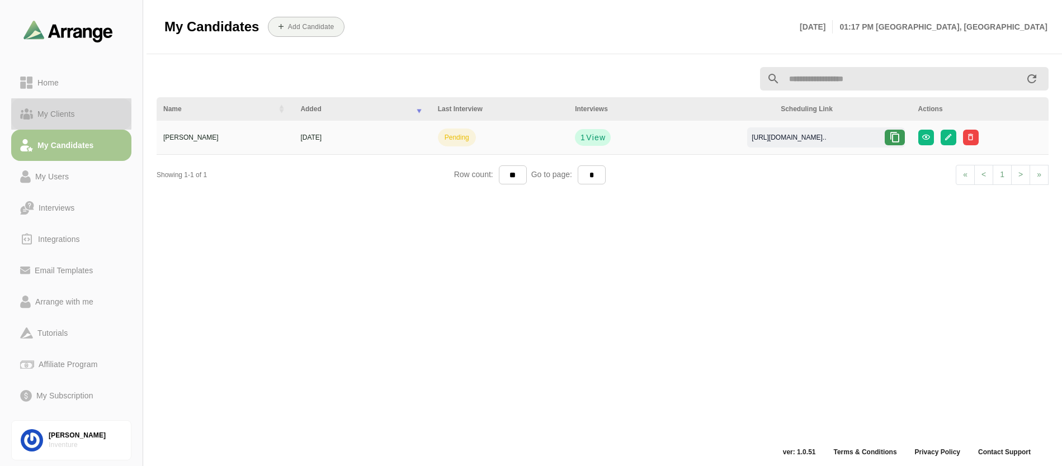
click at [72, 114] on div "My Clients" at bounding box center [56, 113] width 46 height 13
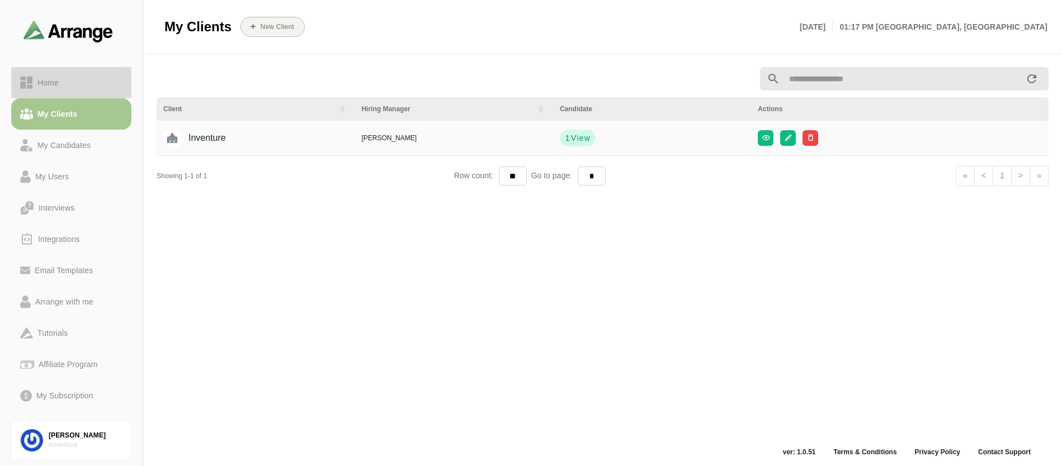
click at [59, 73] on link "Home" at bounding box center [71, 82] width 120 height 31
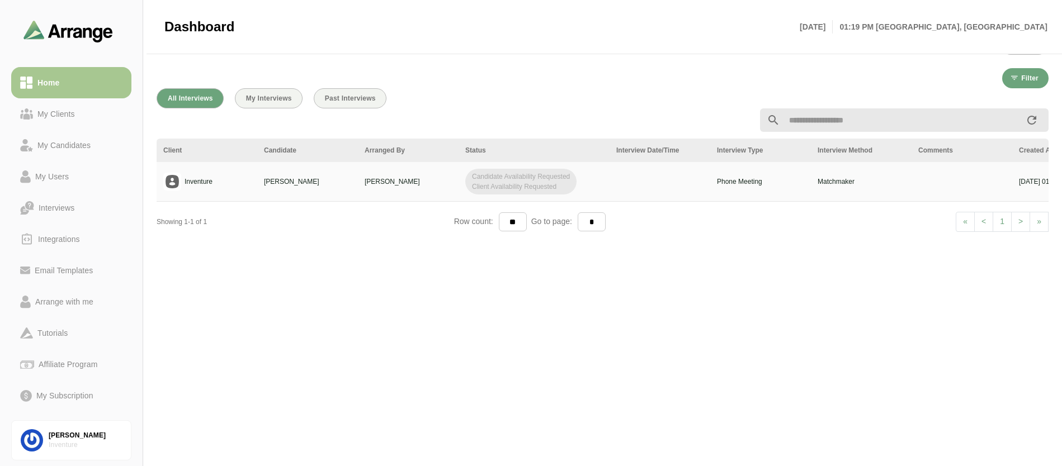
scroll to position [0, 178]
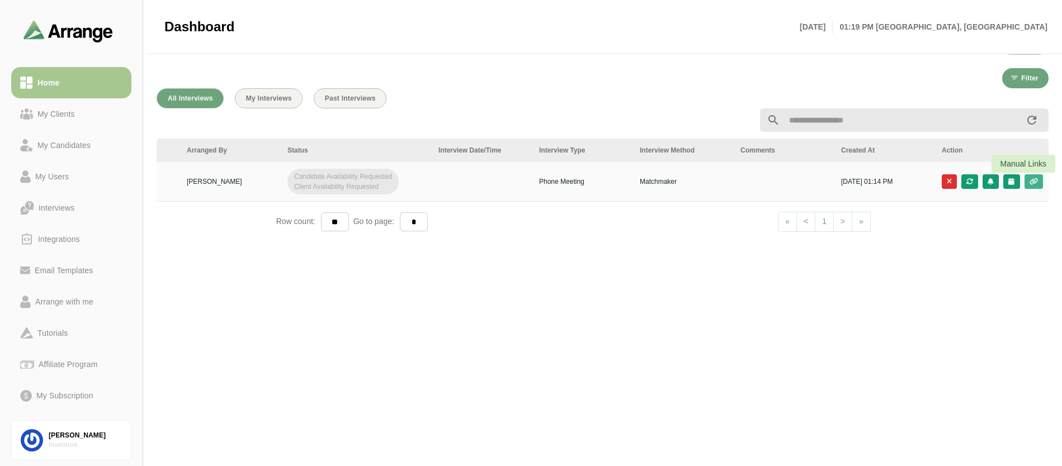
click at [1031, 182] on icon "button" at bounding box center [1034, 181] width 10 height 7
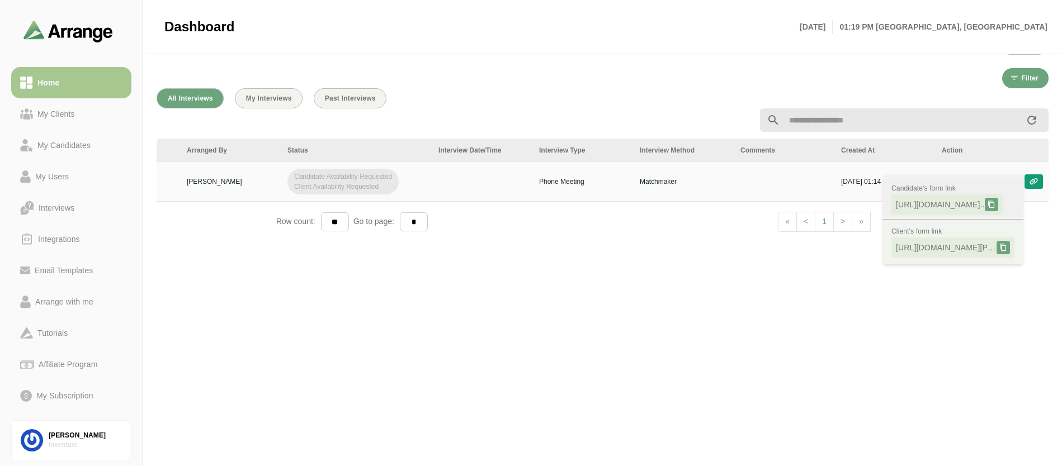
click at [985, 204] on span "[URL][DOMAIN_NAME].." at bounding box center [940, 204] width 89 height 11
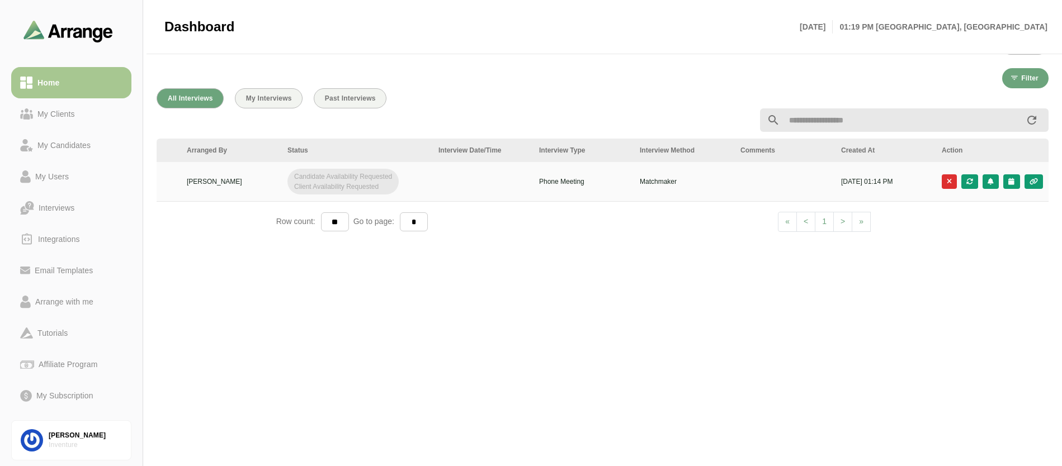
drag, startPoint x: 913, startPoint y: 184, endPoint x: 937, endPoint y: 184, distance: 24.0
click at [914, 184] on p "[DATE] 01:14 PM" at bounding box center [884, 182] width 87 height 10
click at [701, 173] on td "Matchmaker" at bounding box center [683, 182] width 101 height 40
click at [1016, 182] on button "button" at bounding box center [1011, 181] width 16 height 15
click at [989, 182] on div "Candidate Slots" at bounding box center [961, 190] width 82 height 22
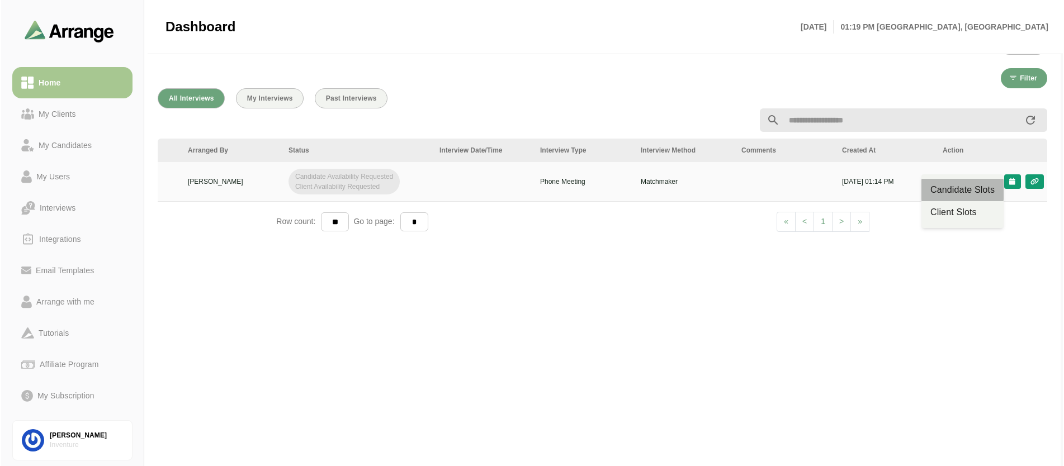
scroll to position [0, 0]
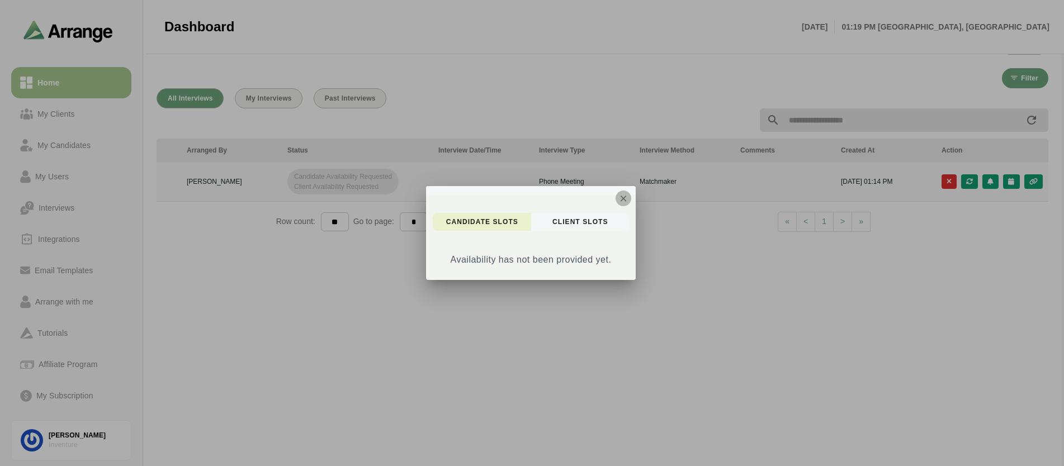
click at [625, 200] on icon "button" at bounding box center [623, 198] width 10 height 10
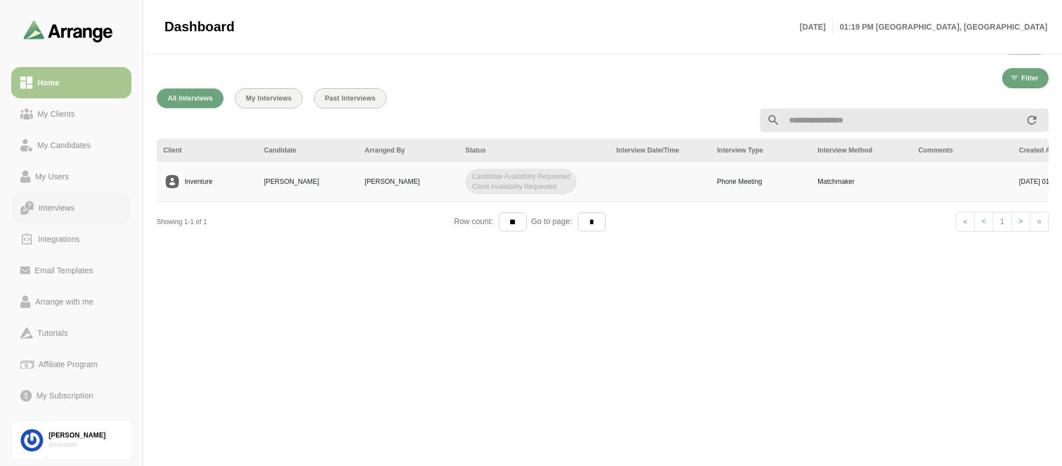
click at [82, 213] on div "Interviews" at bounding box center [71, 208] width 102 height 14
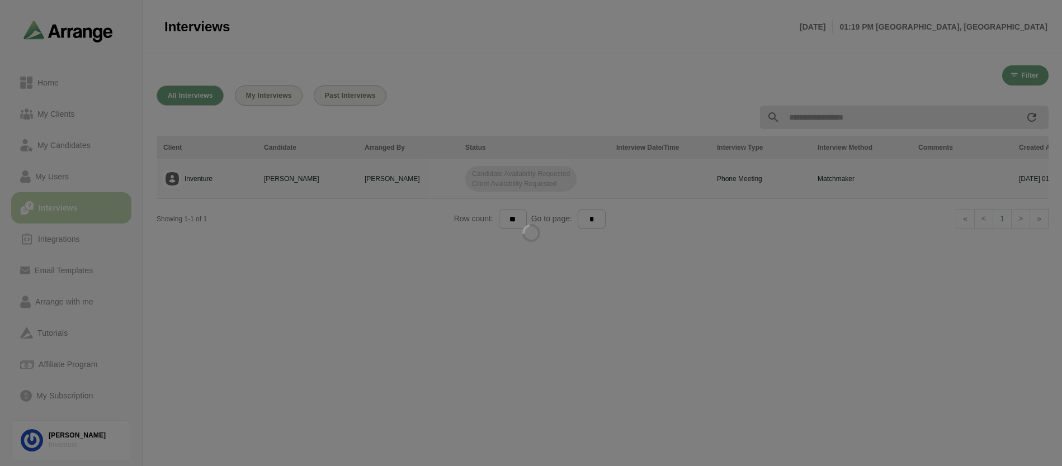
scroll to position [2, 0]
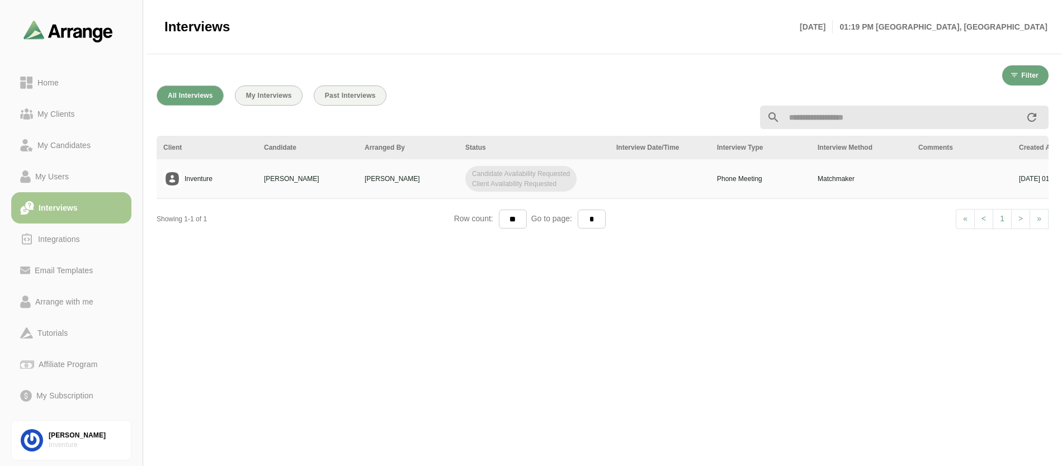
click at [242, 175] on div "Inventure" at bounding box center [206, 179] width 87 height 18
click at [69, 306] on div "Arrange with me" at bounding box center [64, 301] width 67 height 13
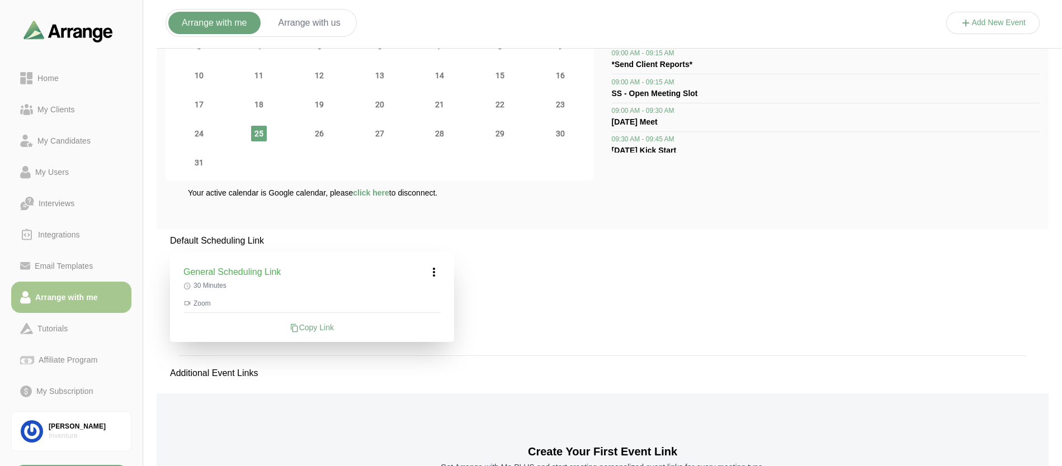
scroll to position [213, 0]
